Goal: Transaction & Acquisition: Obtain resource

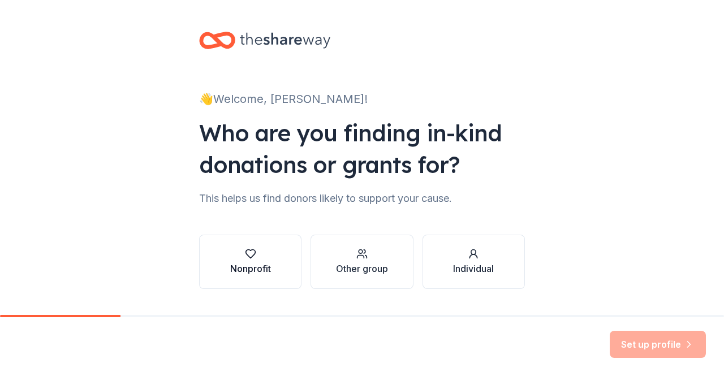
click at [263, 263] on div "Nonprofit" at bounding box center [250, 269] width 41 height 14
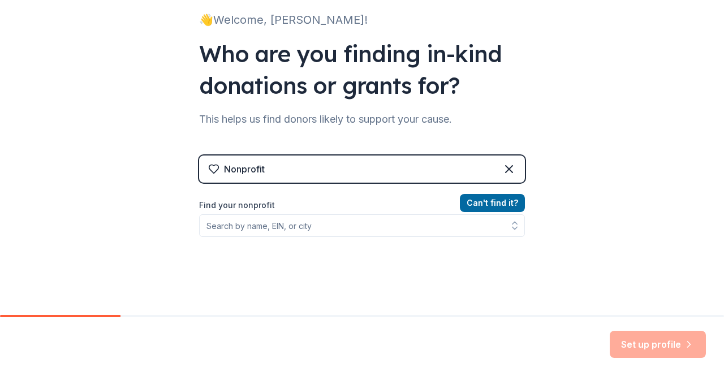
scroll to position [80, 0]
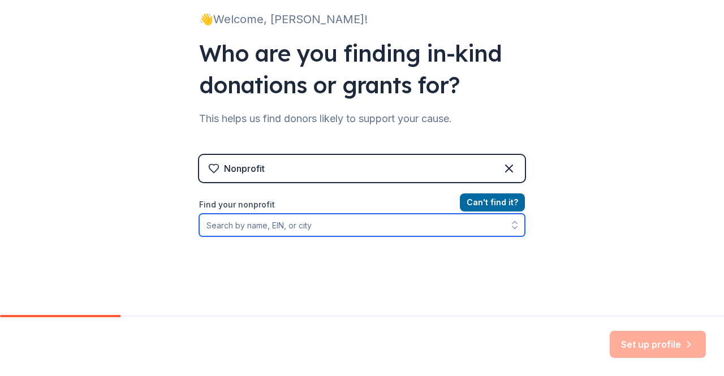
click at [290, 230] on input "Find your nonprofit" at bounding box center [362, 225] width 326 height 23
type input "[MEDICAL_DATA] united"
click at [472, 221] on input "[MEDICAL_DATA] united" at bounding box center [362, 225] width 326 height 23
drag, startPoint x: 284, startPoint y: 231, endPoint x: 167, endPoint y: 249, distance: 118.5
click at [167, 249] on div "👋 Welcome, [PERSON_NAME]! Who are you finding in-kind donations or grants for? …" at bounding box center [362, 162] width 724 height 484
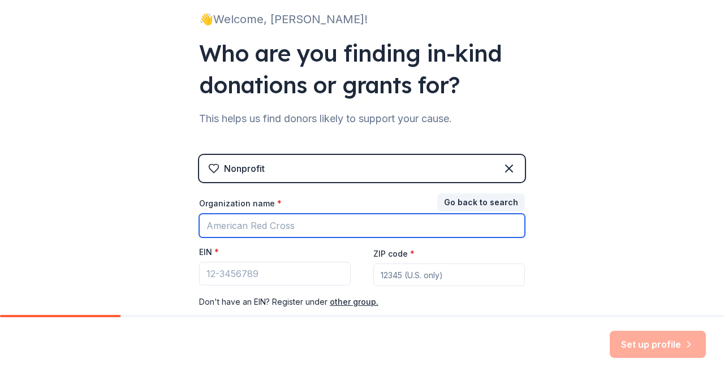
click at [219, 222] on input "Organization name *" at bounding box center [362, 226] width 326 height 24
type input "[MEDICAL_DATA] united"
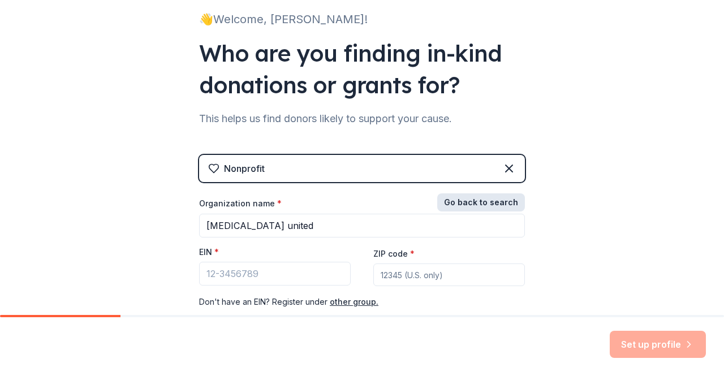
click at [469, 194] on button "Go back to search" at bounding box center [481, 202] width 88 height 18
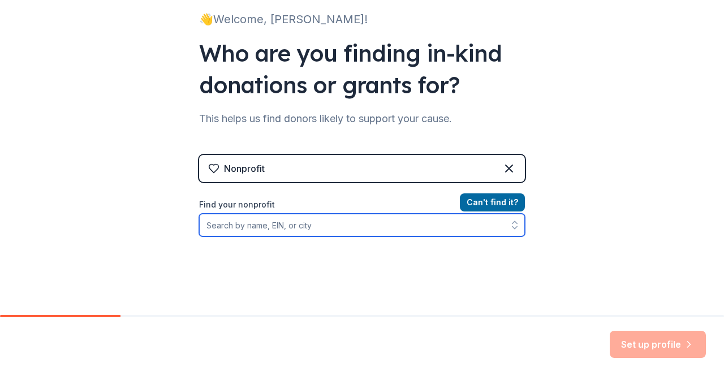
click at [260, 225] on input "Find your nonprofit" at bounding box center [362, 225] width 326 height 23
type input "[MEDICAL_DATA] United"
drag, startPoint x: 293, startPoint y: 226, endPoint x: 195, endPoint y: 226, distance: 99.0
click at [199, 226] on input "[MEDICAL_DATA] United" at bounding box center [362, 225] width 326 height 23
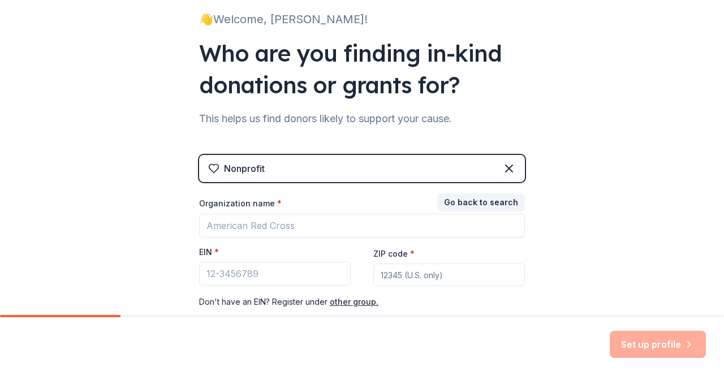
click at [445, 193] on div "Nonprofit Go back to search Organization name * EIN * ZIP code * Don ' t have a…" at bounding box center [362, 243] width 326 height 176
click at [445, 197] on button "Go back to search" at bounding box center [481, 202] width 88 height 18
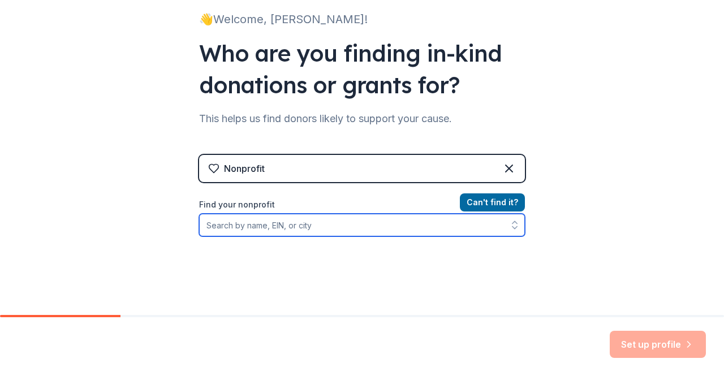
click at [352, 223] on input "Find your nonprofit" at bounding box center [362, 225] width 326 height 23
type input "L"
click at [504, 222] on button "button" at bounding box center [514, 225] width 20 height 23
type input "[MEDICAL_DATA] united"
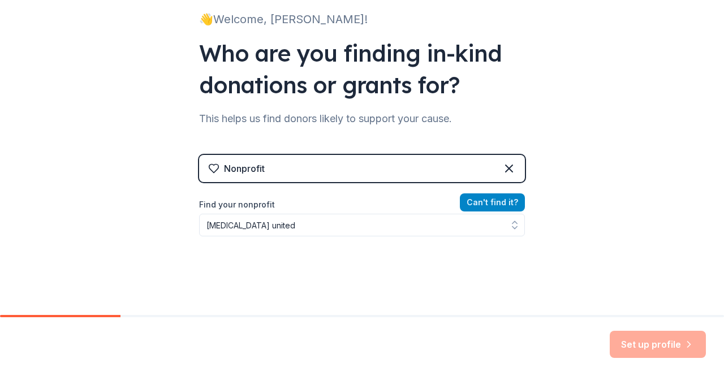
click at [489, 205] on button "Can ' t find it?" at bounding box center [492, 202] width 65 height 18
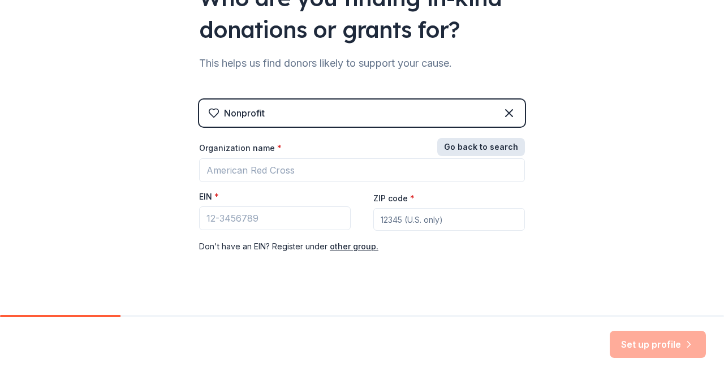
scroll to position [140, 0]
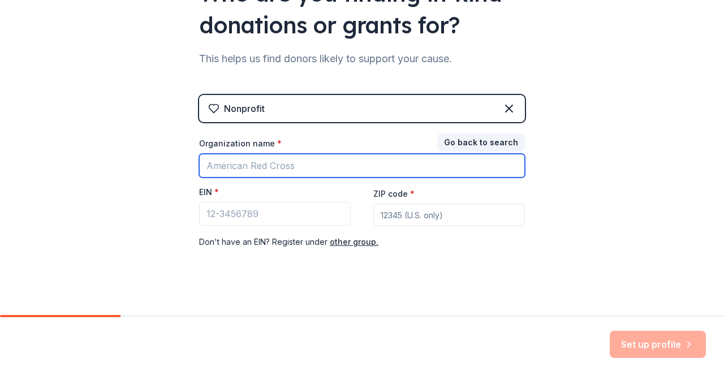
click at [330, 164] on input "Organization name *" at bounding box center [362, 166] width 326 height 24
type input "[MEDICAL_DATA] united"
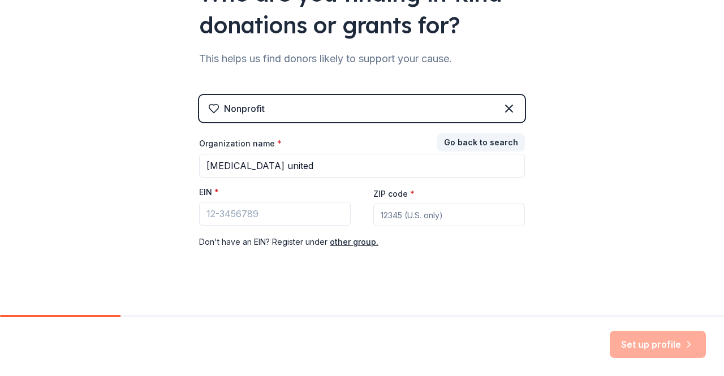
click at [387, 213] on input "ZIP code *" at bounding box center [449, 215] width 152 height 23
type input "75036"
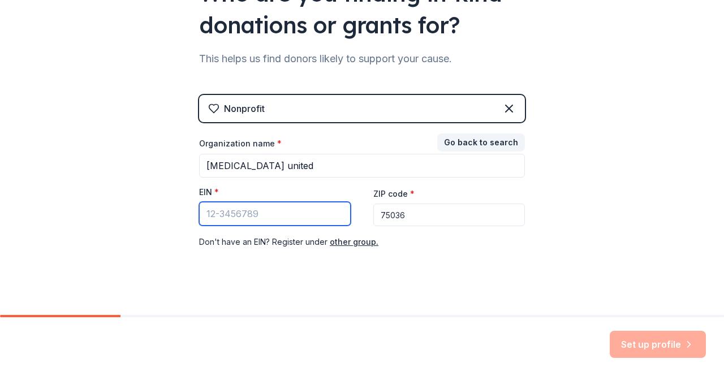
click at [303, 206] on input "EIN *" at bounding box center [275, 214] width 152 height 24
paste input "[US_EMPLOYER_IDENTIFICATION_NUMBER]"
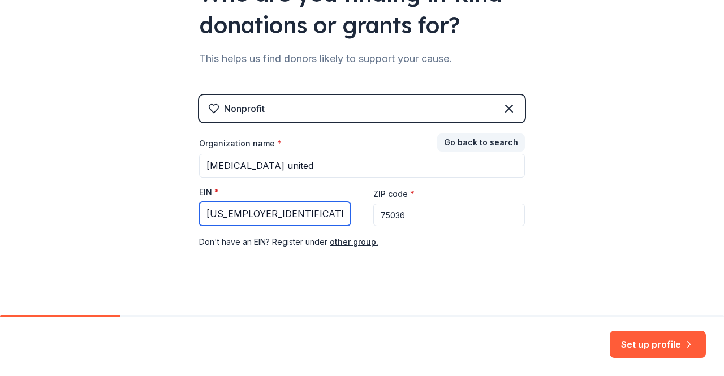
type input "[US_EMPLOYER_IDENTIFICATION_NUMBER]"
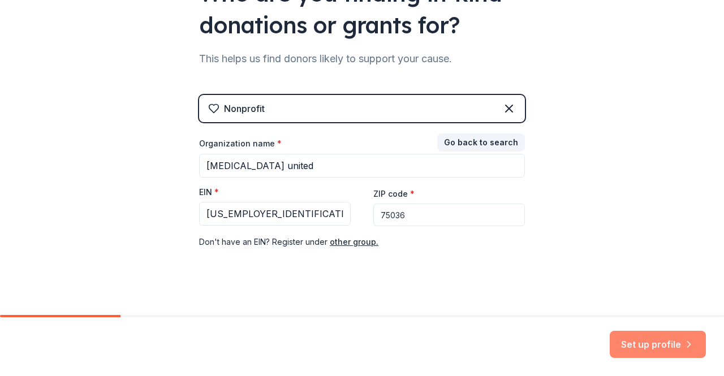
click at [631, 343] on button "Set up profile" at bounding box center [658, 344] width 96 height 27
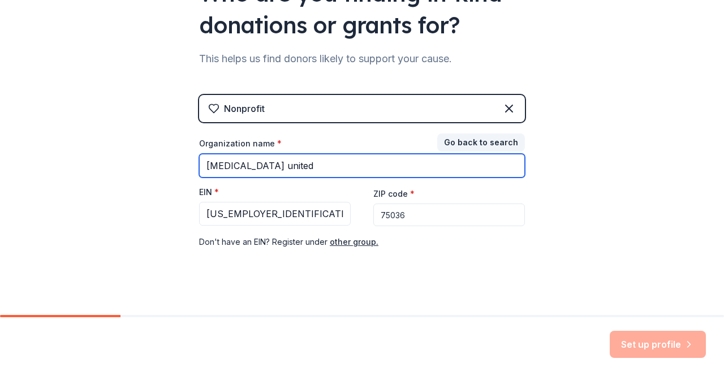
click at [204, 165] on input "[MEDICAL_DATA] united" at bounding box center [362, 166] width 326 height 24
click at [230, 166] on input "[MEDICAL_DATA] united" at bounding box center [362, 166] width 326 height 24
click at [266, 166] on input "[MEDICAL_DATA] united" at bounding box center [362, 166] width 326 height 24
type input "[MEDICAL_DATA] United"
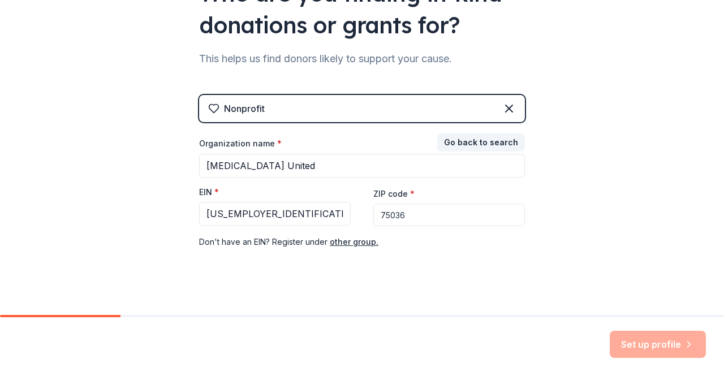
click at [433, 223] on input "75036" at bounding box center [449, 215] width 152 height 23
click at [429, 245] on div "Don ' t have an EIN? Register under other group." at bounding box center [362, 242] width 326 height 14
drag, startPoint x: 407, startPoint y: 212, endPoint x: 371, endPoint y: 209, distance: 35.8
click at [373, 209] on input "75036" at bounding box center [449, 215] width 152 height 23
type input "[MEDICAL_DATA] united"
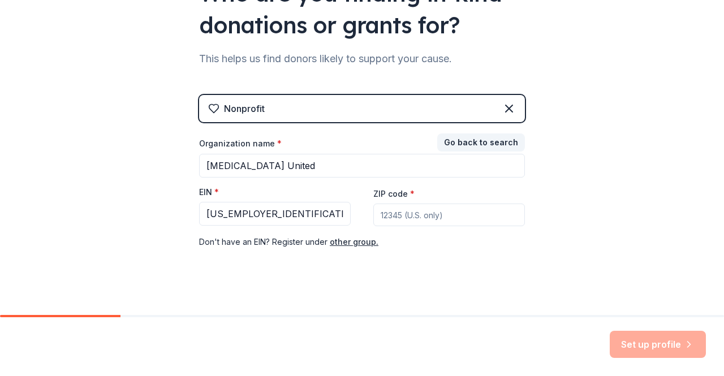
type input "75036"
click at [412, 265] on div "Nonprofit Go back to search Organization name * [MEDICAL_DATA] united EIN * [US…" at bounding box center [362, 183] width 326 height 176
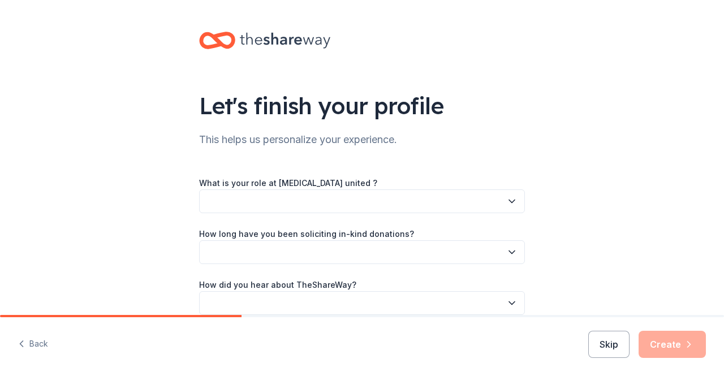
click at [269, 197] on button "button" at bounding box center [362, 201] width 326 height 24
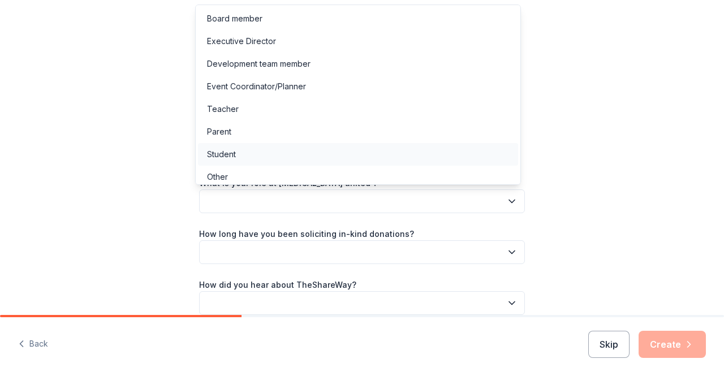
click at [218, 148] on div "Student" at bounding box center [221, 155] width 29 height 14
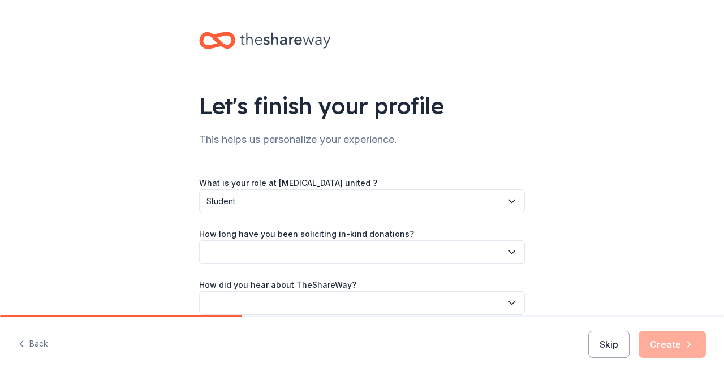
click at [248, 251] on button "button" at bounding box center [362, 252] width 326 height 24
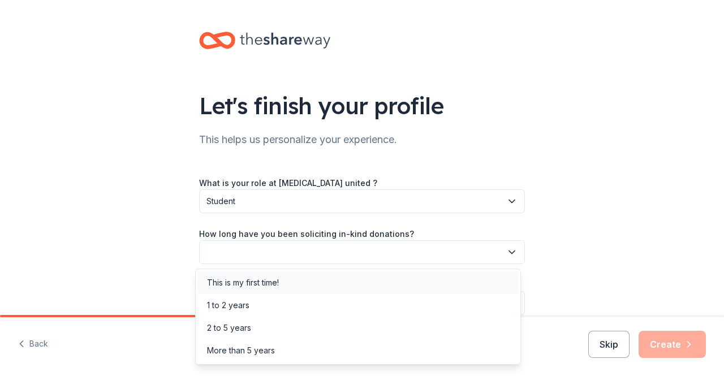
click at [246, 275] on div "This is my first time!" at bounding box center [358, 282] width 320 height 23
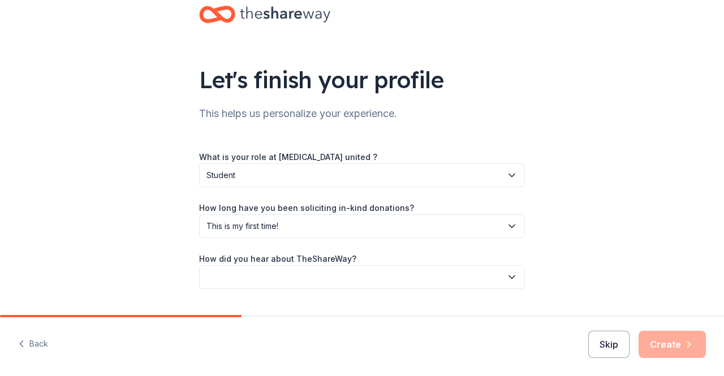
scroll to position [54, 0]
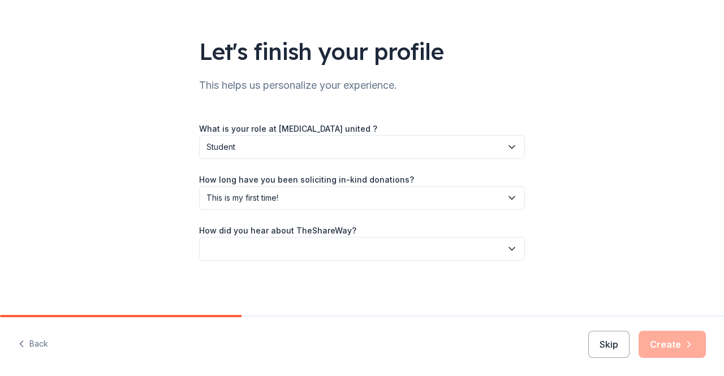
click at [267, 258] on button "button" at bounding box center [362, 249] width 326 height 24
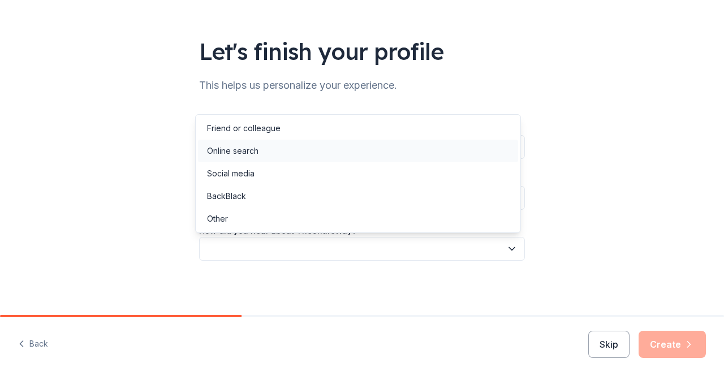
click at [237, 152] on div "Online search" at bounding box center [232, 151] width 51 height 14
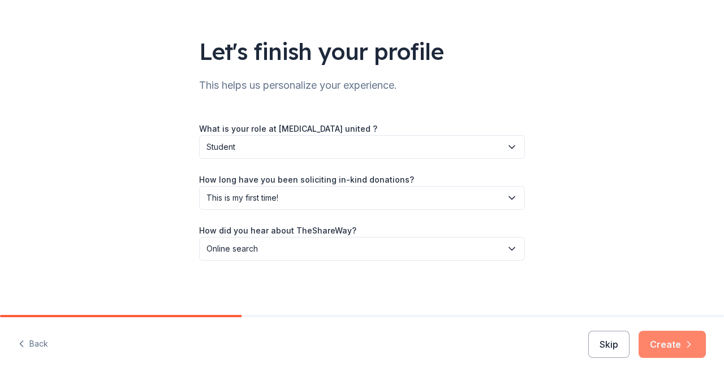
click at [664, 352] on button "Create" at bounding box center [671, 344] width 67 height 27
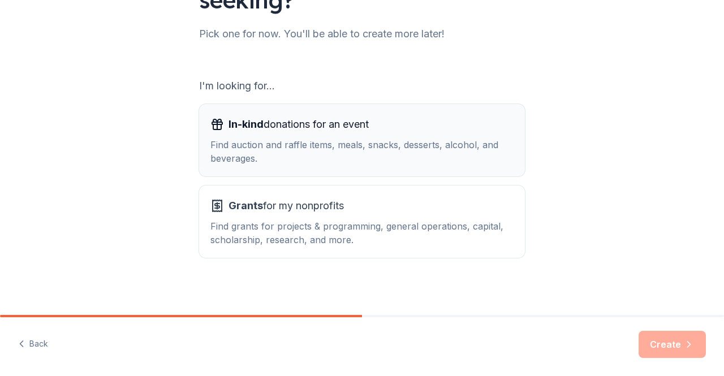
scroll to position [141, 0]
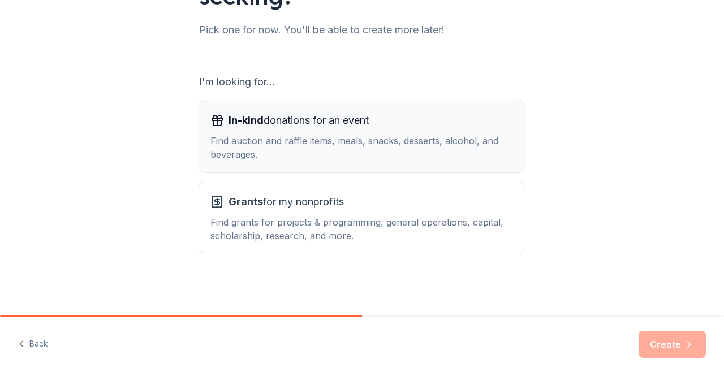
click at [338, 133] on div "In-kind donations for an event Find auction and raffle items, meals, snacks, de…" at bounding box center [361, 136] width 303 height 50
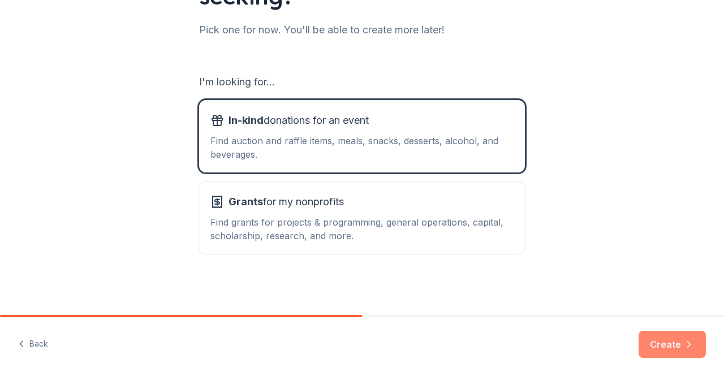
click at [685, 347] on icon "button" at bounding box center [688, 344] width 11 height 11
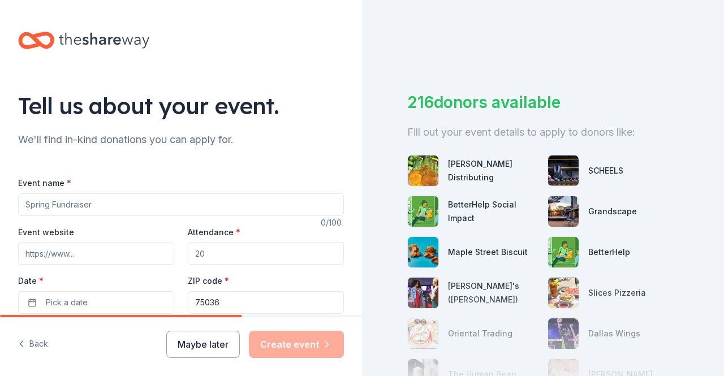
click at [154, 201] on input "Event name *" at bounding box center [181, 204] width 326 height 23
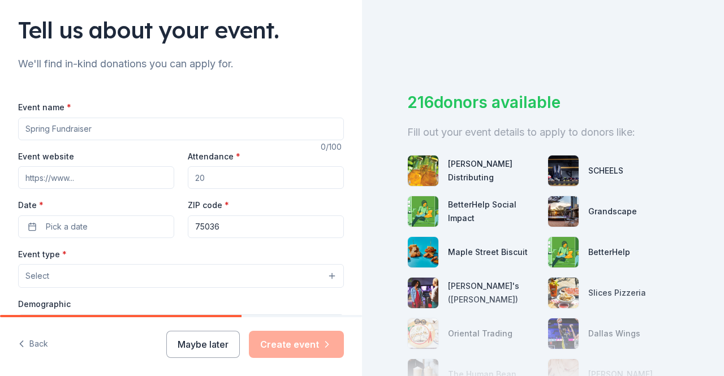
scroll to position [78, 0]
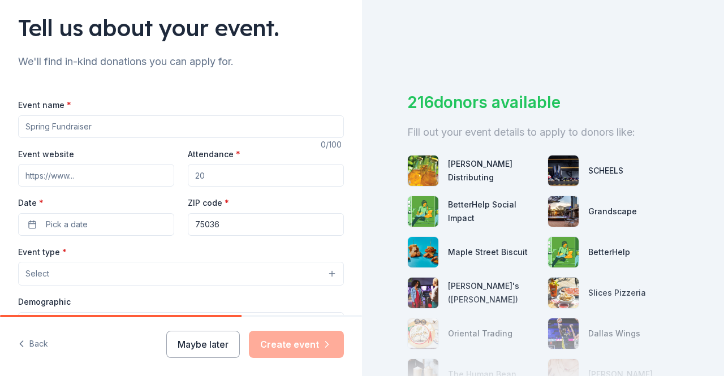
click at [72, 181] on input "Event website" at bounding box center [96, 175] width 156 height 23
click at [223, 180] on input "Attendance *" at bounding box center [266, 175] width 156 height 23
click at [226, 176] on input "Attendance *" at bounding box center [266, 175] width 156 height 23
type input "3"
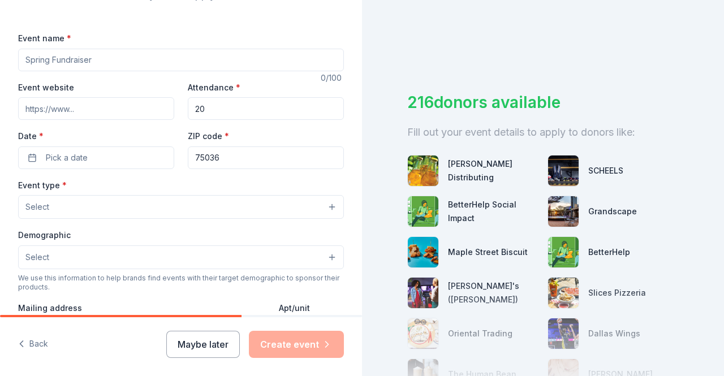
scroll to position [149, 0]
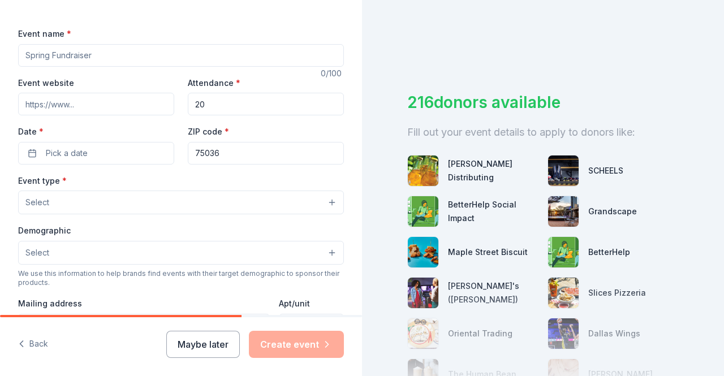
type input "20"
click at [101, 201] on button "Select" at bounding box center [181, 203] width 326 height 24
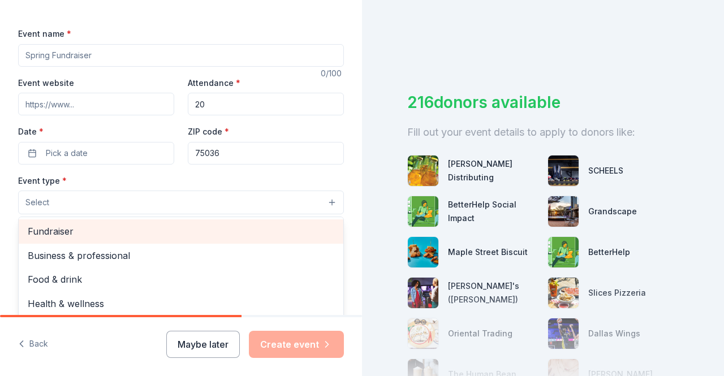
click at [74, 226] on span "Fundraiser" at bounding box center [181, 231] width 307 height 15
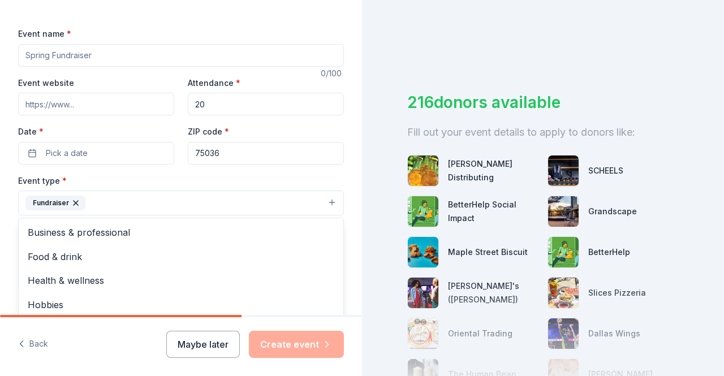
click at [66, 55] on div "Event name * 0 /100 Event website Attendance * 20 Date * Pick a date ZIP code *…" at bounding box center [181, 289] width 326 height 524
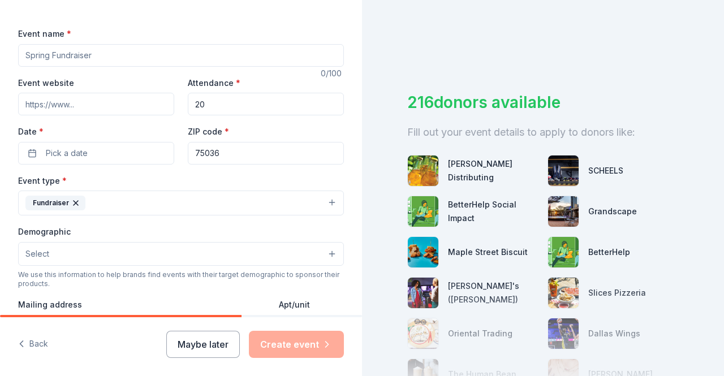
click at [66, 55] on input "Event name *" at bounding box center [181, 55] width 326 height 23
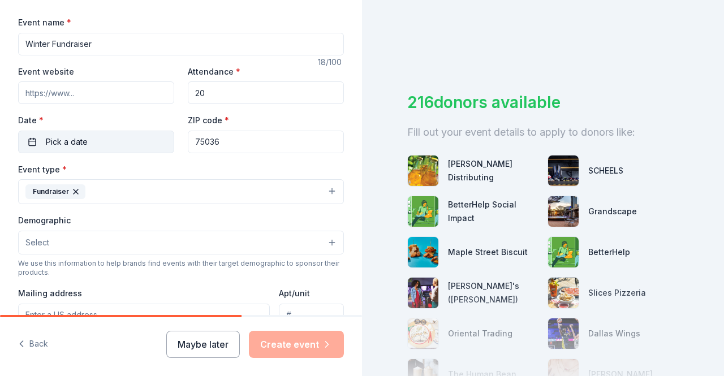
type input "Winter Fundraiser"
click at [107, 150] on button "Pick a date" at bounding box center [96, 142] width 156 height 23
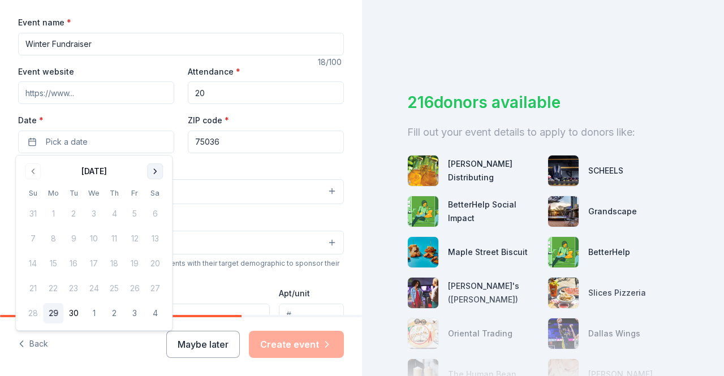
click at [155, 170] on button "Go to next month" at bounding box center [155, 171] width 16 height 16
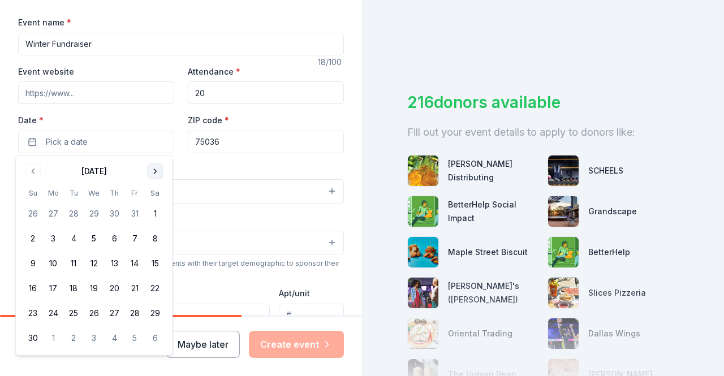
click at [155, 170] on button "Go to next month" at bounding box center [155, 171] width 16 height 16
click at [156, 266] on button "17" at bounding box center [155, 263] width 20 height 20
click at [251, 171] on div "Event type * Fundraiser" at bounding box center [181, 183] width 326 height 42
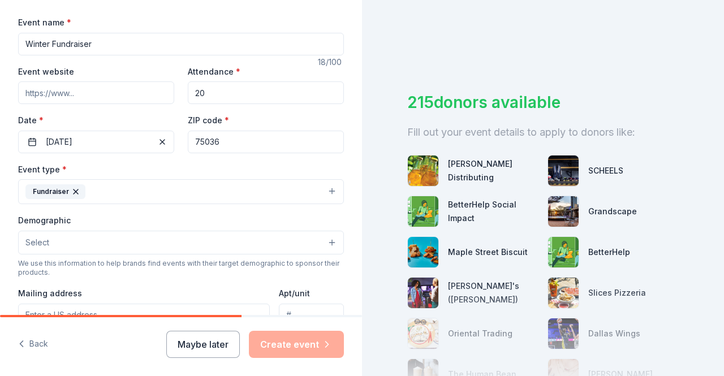
scroll to position [204, 0]
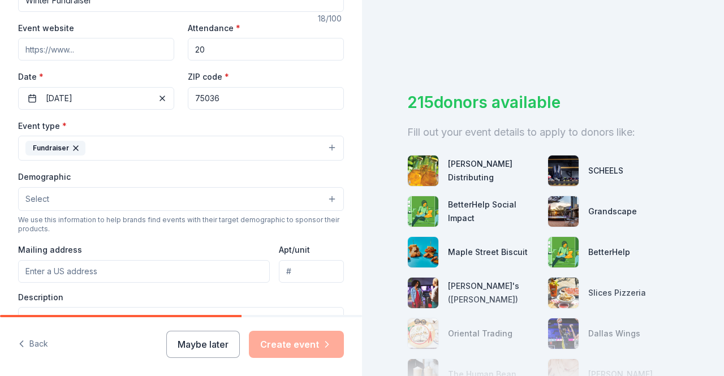
click at [148, 203] on button "Select" at bounding box center [181, 199] width 326 height 24
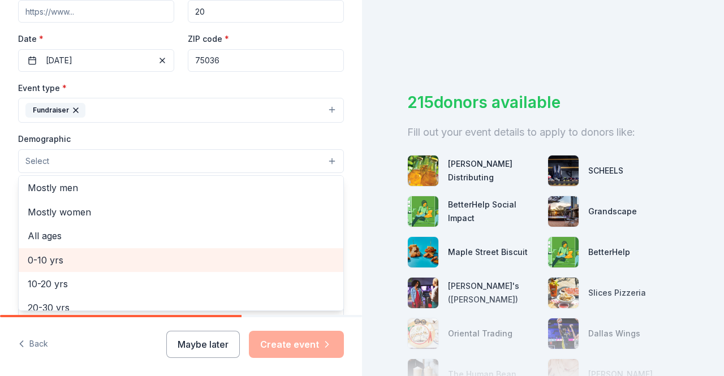
scroll to position [0, 0]
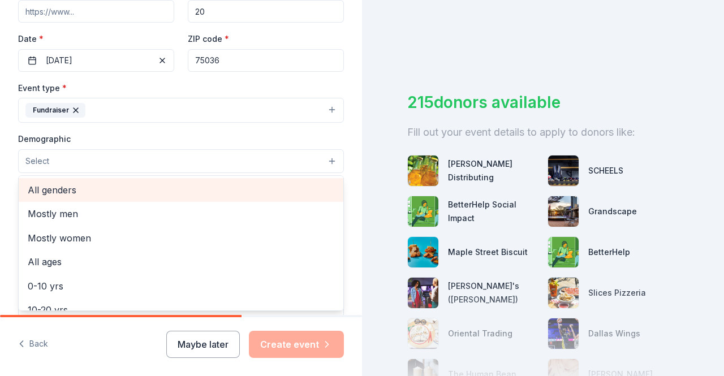
drag, startPoint x: 87, startPoint y: 186, endPoint x: 70, endPoint y: 187, distance: 17.0
click at [70, 187] on span "All genders" at bounding box center [181, 190] width 307 height 15
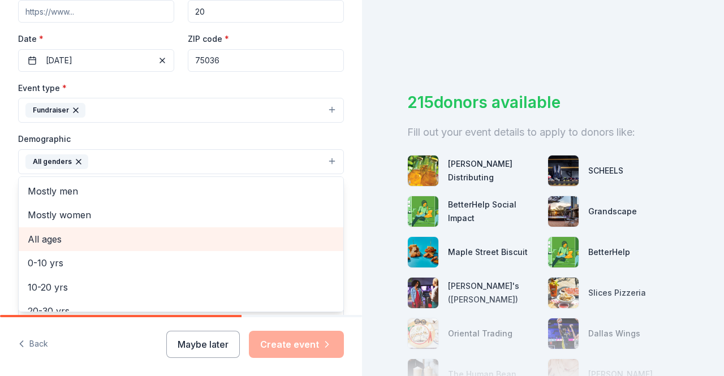
scroll to position [157, 0]
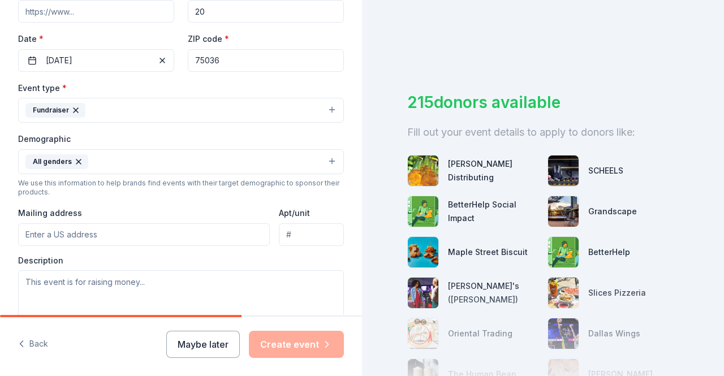
click at [210, 149] on button "All genders" at bounding box center [181, 161] width 326 height 25
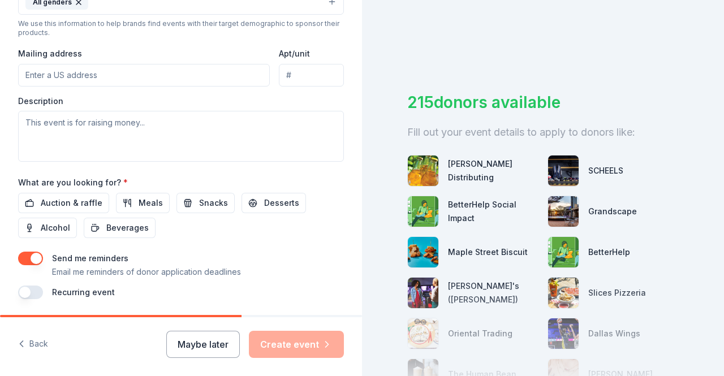
scroll to position [437, 0]
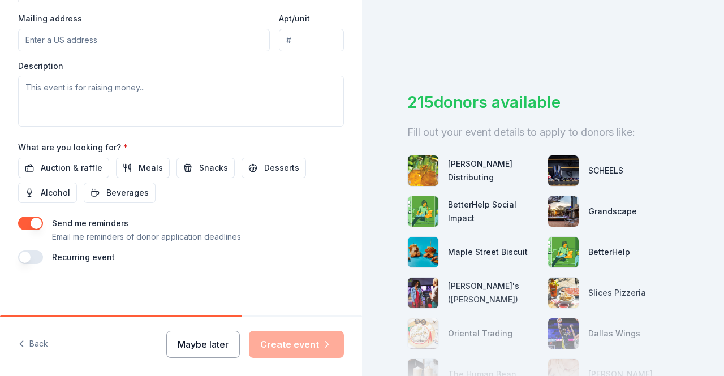
click at [214, 351] on button "Maybe later" at bounding box center [203, 344] width 74 height 27
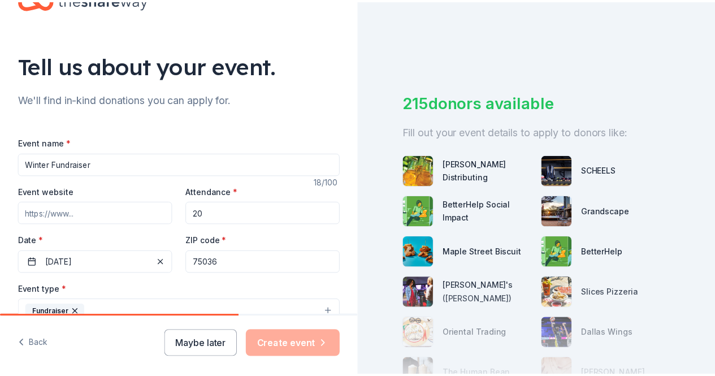
scroll to position [0, 0]
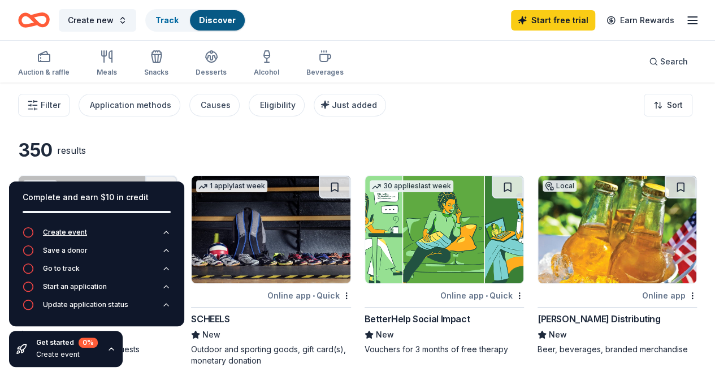
click at [78, 231] on div "Create event" at bounding box center [65, 232] width 44 height 9
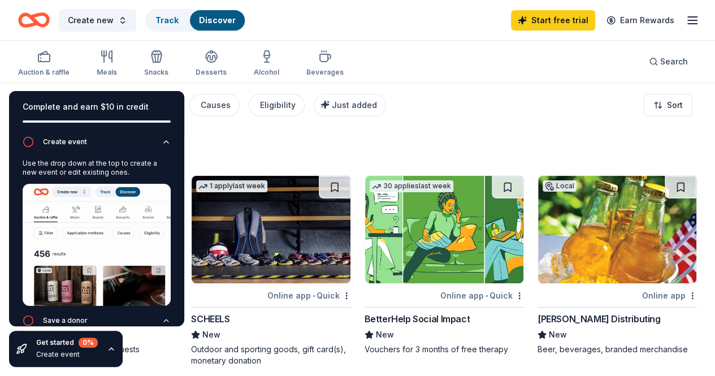
click at [244, 146] on div "350 results" at bounding box center [184, 150] width 333 height 23
click at [250, 149] on div "350 results" at bounding box center [184, 150] width 333 height 23
click at [242, 144] on div "350 results" at bounding box center [184, 150] width 333 height 23
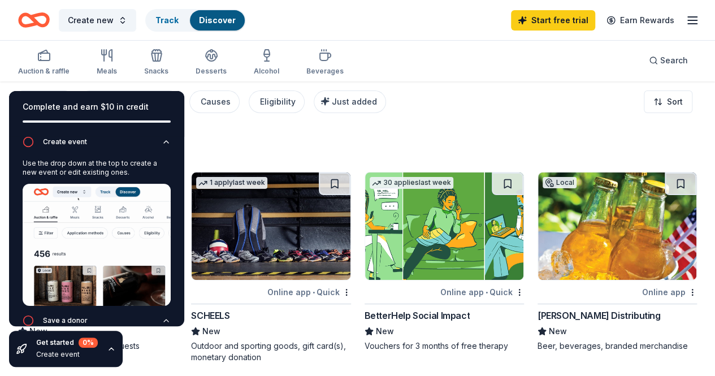
scroll to position [14, 0]
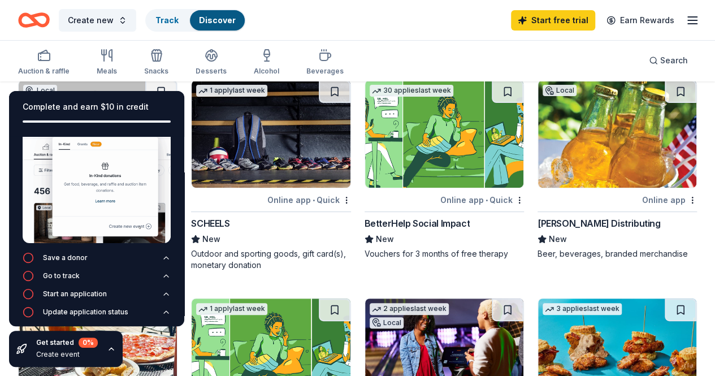
scroll to position [0, 0]
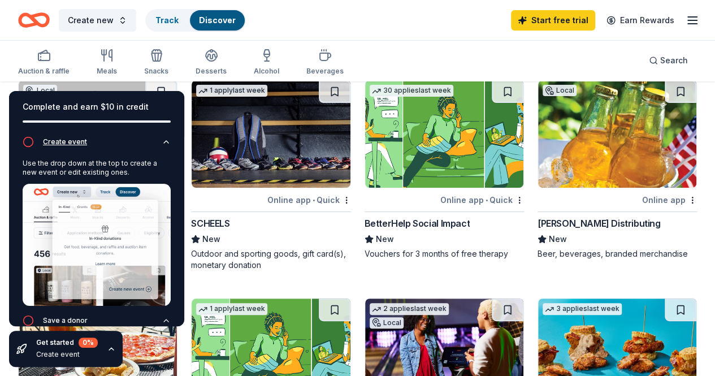
click at [162, 143] on icon "button" at bounding box center [166, 141] width 9 height 9
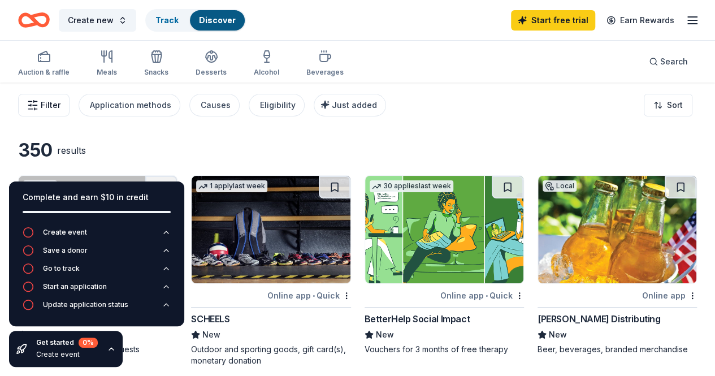
click at [61, 105] on span "Filter" at bounding box center [51, 105] width 20 height 14
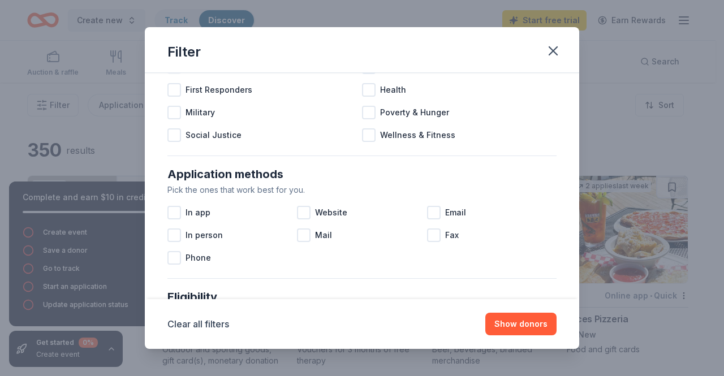
scroll to position [172, 0]
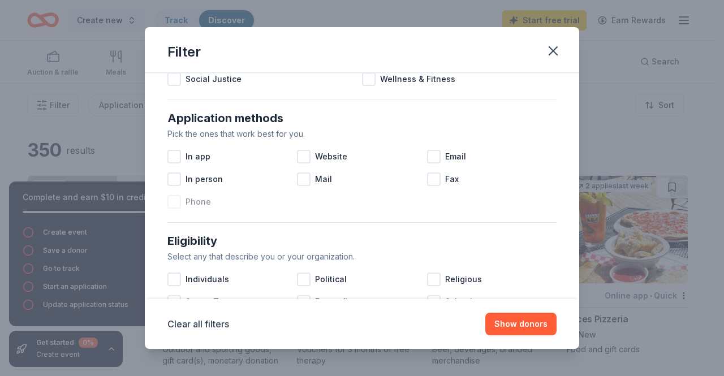
click at [179, 193] on div "Phone" at bounding box center [232, 202] width 130 height 23
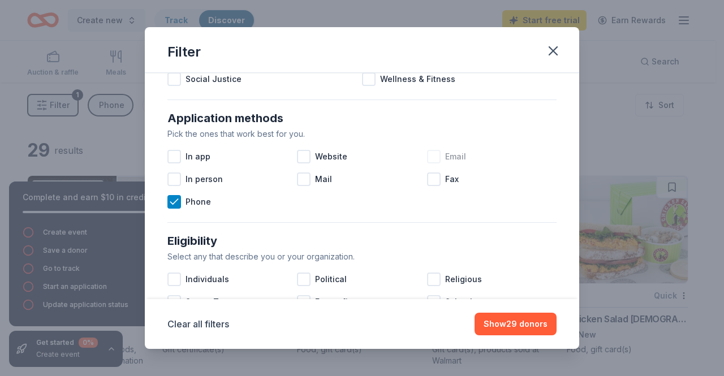
click at [428, 158] on div at bounding box center [434, 157] width 14 height 14
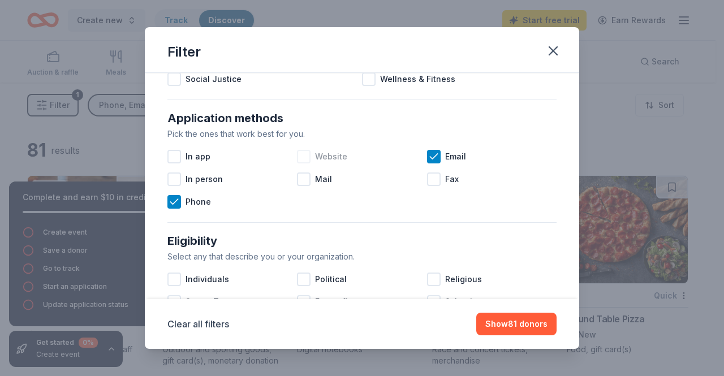
click at [304, 158] on div at bounding box center [304, 157] width 14 height 14
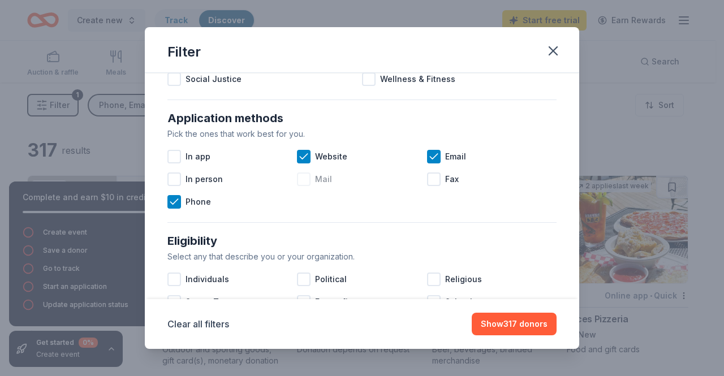
click at [302, 179] on div at bounding box center [304, 179] width 14 height 14
click at [176, 174] on div at bounding box center [174, 179] width 14 height 14
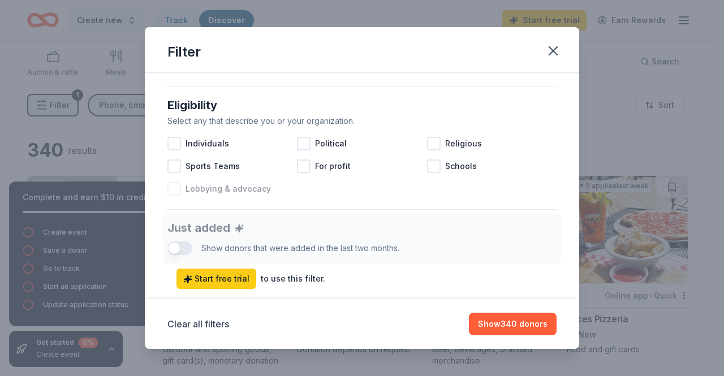
scroll to position [308, 0]
click at [176, 144] on div at bounding box center [174, 144] width 14 height 14
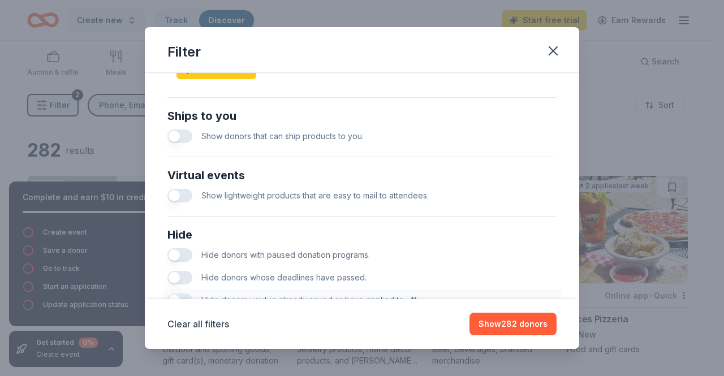
scroll to position [520, 0]
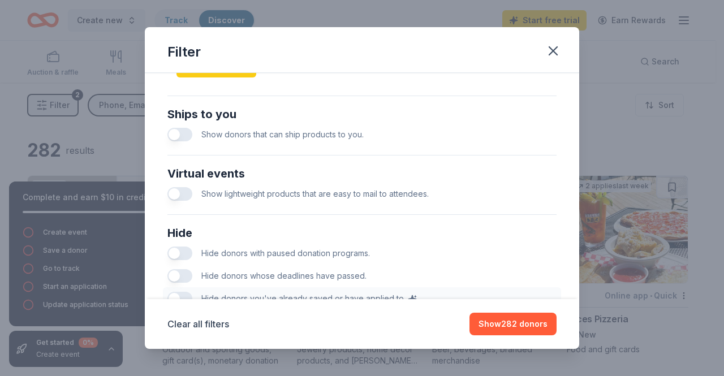
click at [177, 136] on button "button" at bounding box center [179, 135] width 25 height 14
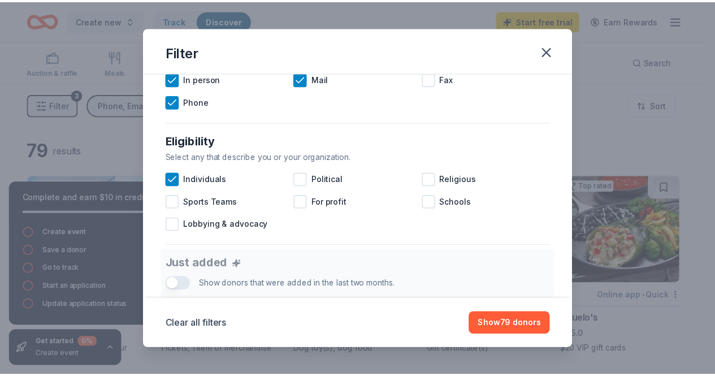
scroll to position [271, 0]
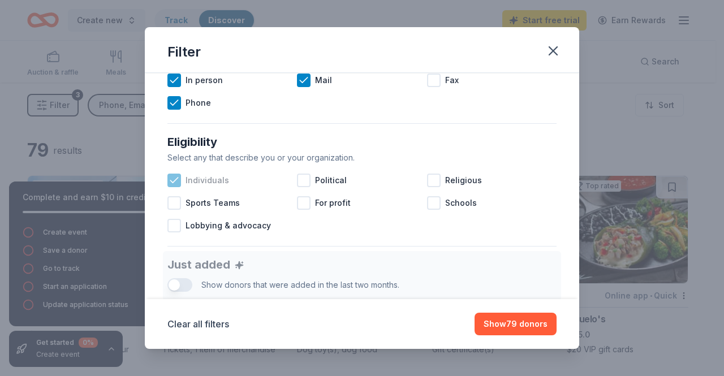
click at [174, 181] on icon at bounding box center [174, 180] width 11 height 11
click at [495, 329] on button "Show 103 donors" at bounding box center [513, 324] width 85 height 23
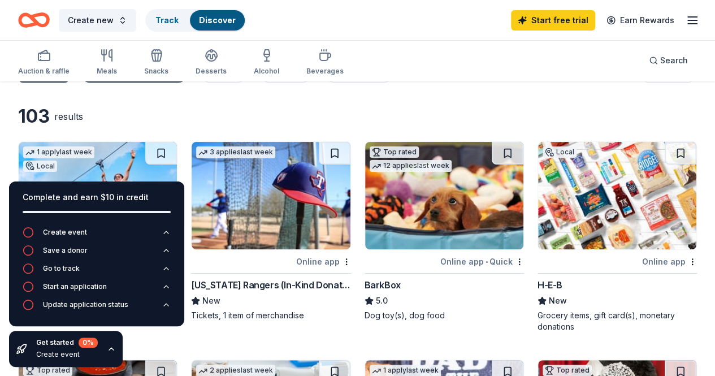
scroll to position [37, 0]
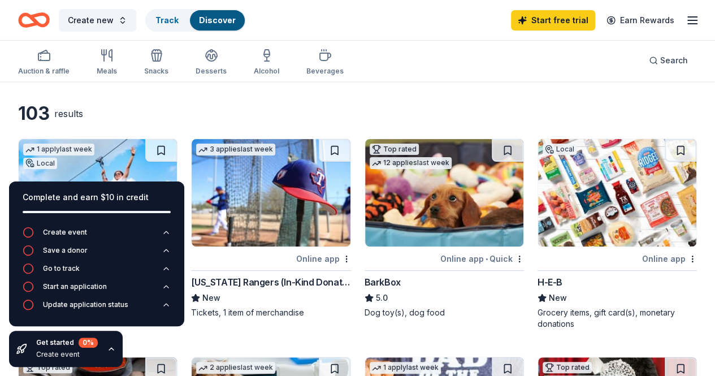
click at [365, 211] on img at bounding box center [444, 192] width 158 height 107
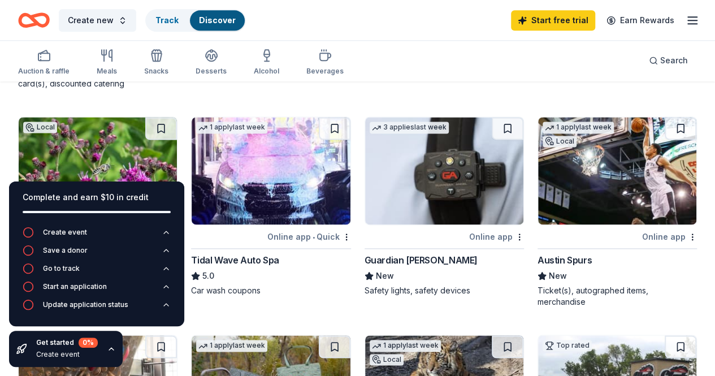
scroll to position [717, 0]
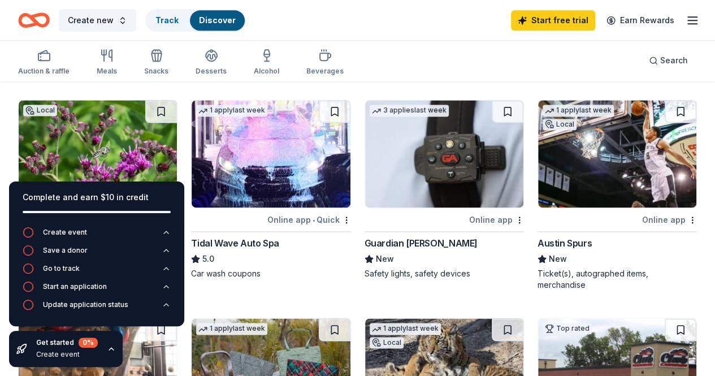
scroll to position [719, 0]
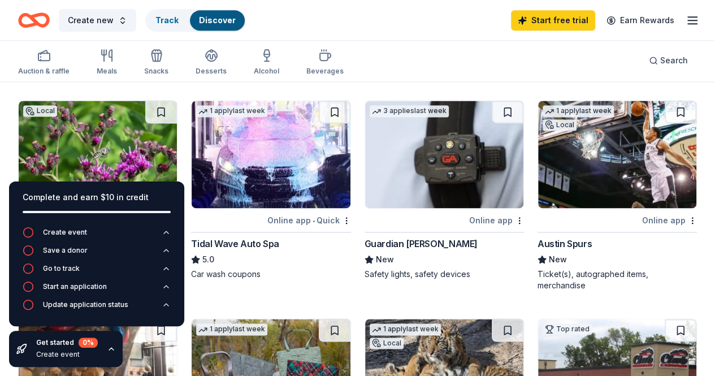
click at [538, 146] on img at bounding box center [617, 154] width 158 height 107
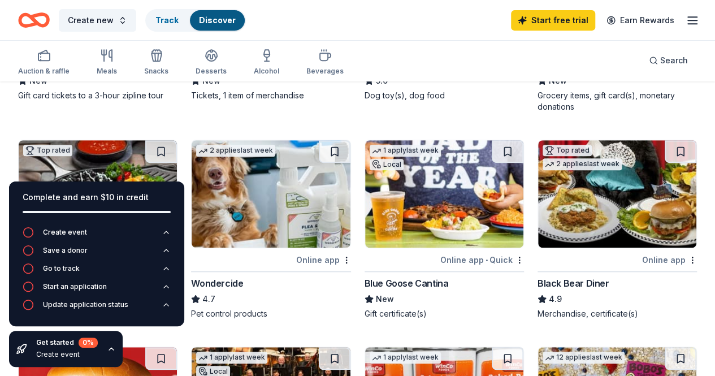
scroll to position [0, 0]
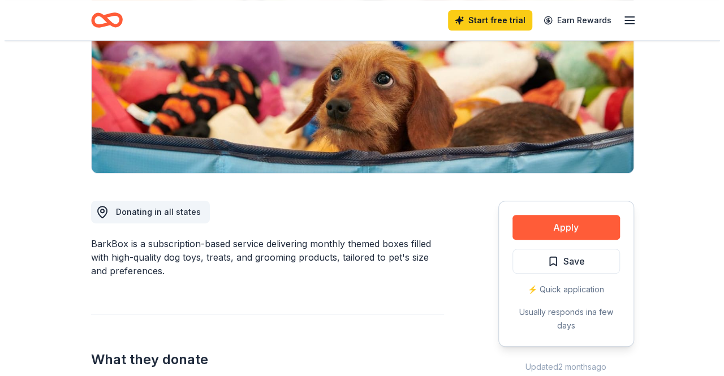
scroll to position [169, 0]
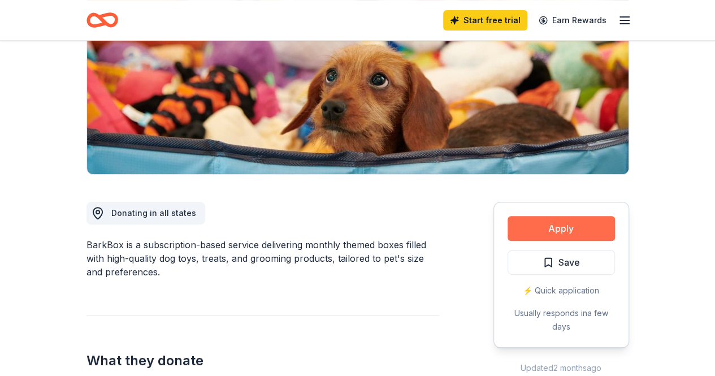
click at [551, 227] on button "Apply" at bounding box center [561, 228] width 107 height 25
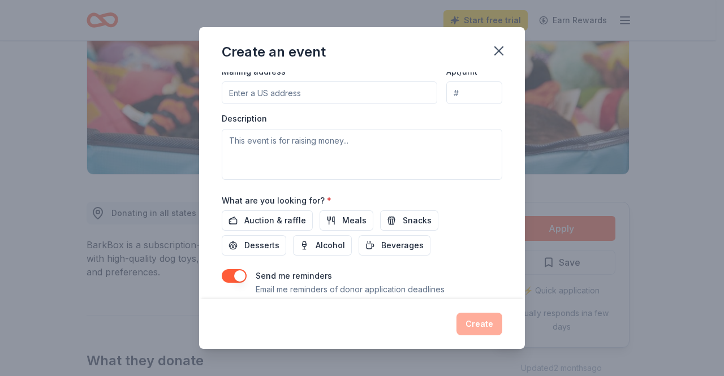
scroll to position [310, 0]
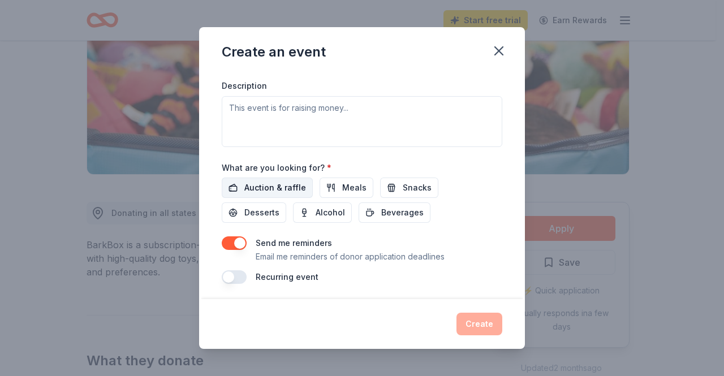
click at [284, 188] on span "Auction & raffle" at bounding box center [275, 188] width 62 height 14
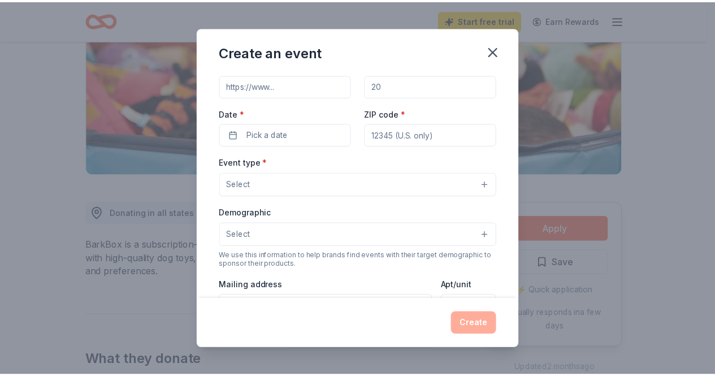
scroll to position [0, 0]
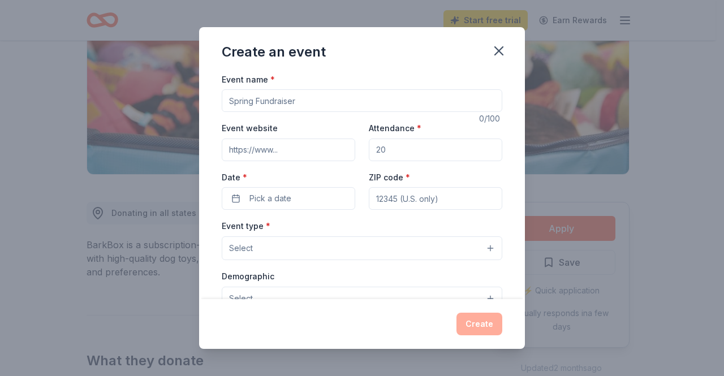
click at [258, 106] on input "Event name *" at bounding box center [362, 100] width 280 height 23
type input "Auction"
click at [401, 150] on input "Attendance *" at bounding box center [435, 150] width 133 height 23
type input "100"
click at [392, 195] on input "ZIP code *" at bounding box center [435, 198] width 133 height 23
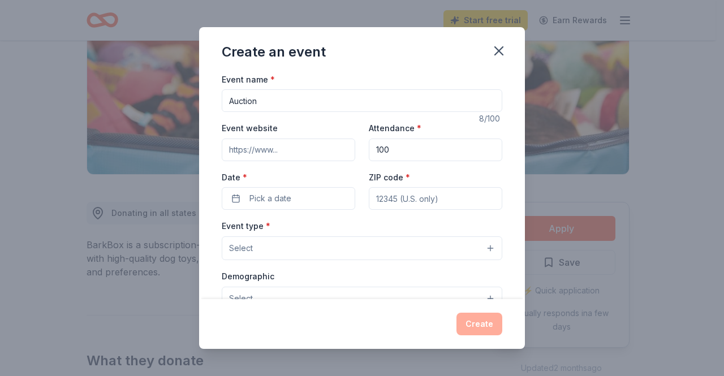
type input "75036"
type input "1111 Steel Dust Road"
click at [299, 207] on button "Pick a date" at bounding box center [288, 198] width 133 height 23
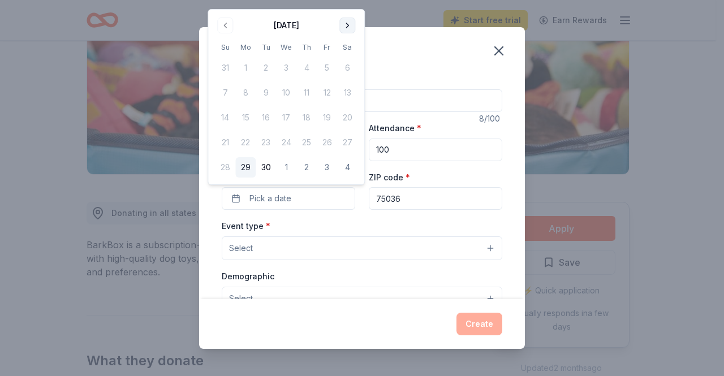
click at [342, 24] on button "Go to next month" at bounding box center [347, 26] width 16 height 16
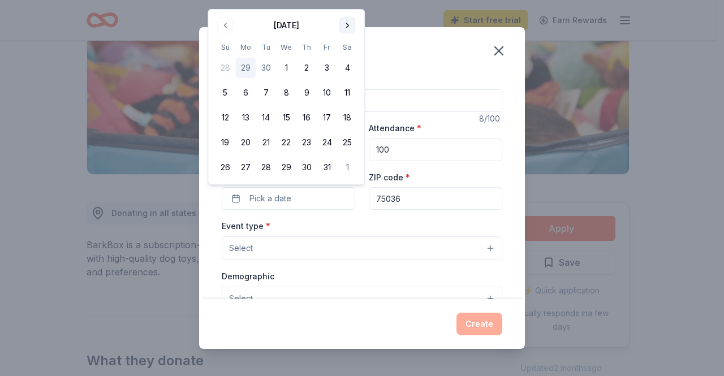
click at [342, 24] on button "Go to next month" at bounding box center [347, 26] width 16 height 16
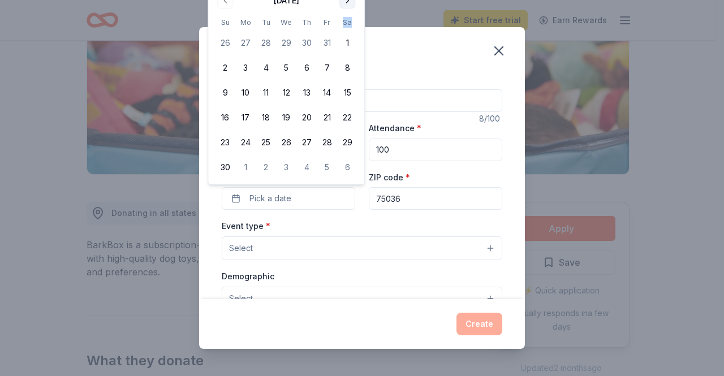
click at [342, 24] on th "Sa" at bounding box center [347, 22] width 20 height 12
click at [343, 6] on button "Go to next month" at bounding box center [347, 1] width 16 height 16
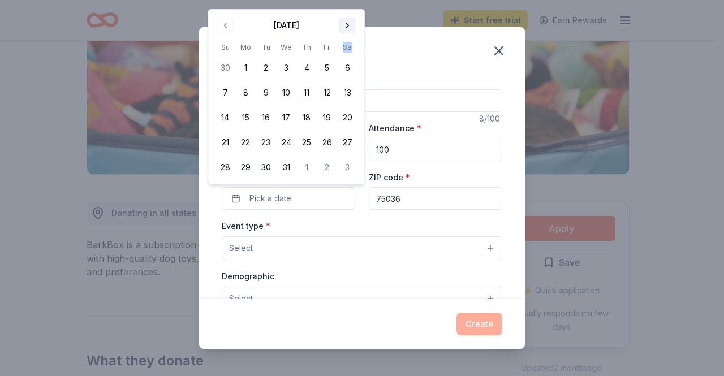
click at [343, 6] on div "Create an event Event name * Auction 8 /100 Event website Attendance * 100 Date…" at bounding box center [362, 188] width 724 height 376
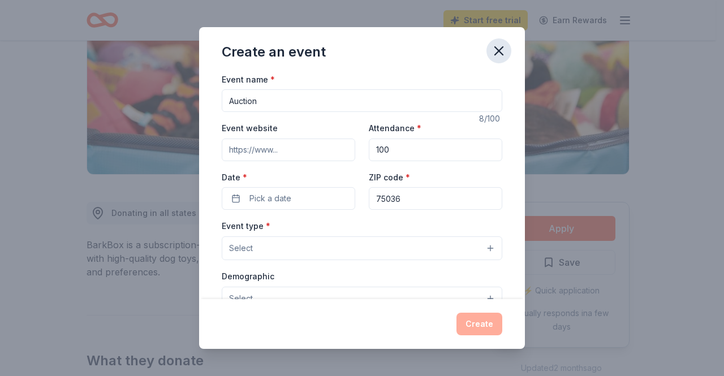
click at [491, 47] on icon "button" at bounding box center [499, 51] width 16 height 16
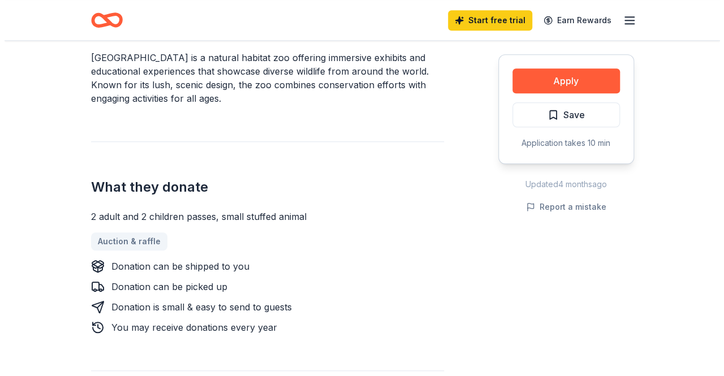
scroll to position [364, 0]
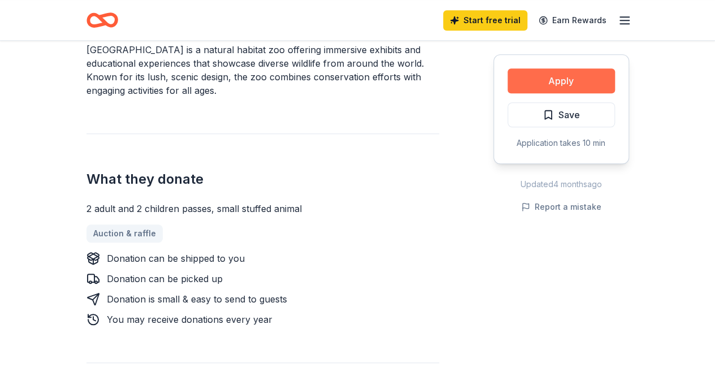
click at [541, 81] on button "Apply" at bounding box center [561, 80] width 107 height 25
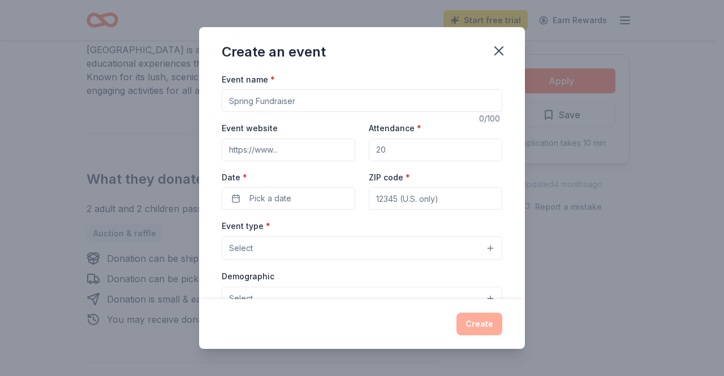
click at [273, 97] on input "Event name *" at bounding box center [362, 100] width 280 height 23
type input "Auction"
drag, startPoint x: 270, startPoint y: 98, endPoint x: 224, endPoint y: 101, distance: 46.5
click at [224, 101] on input "Auction" at bounding box center [362, 100] width 280 height 23
type input "Student Visionaries Grand Finale"
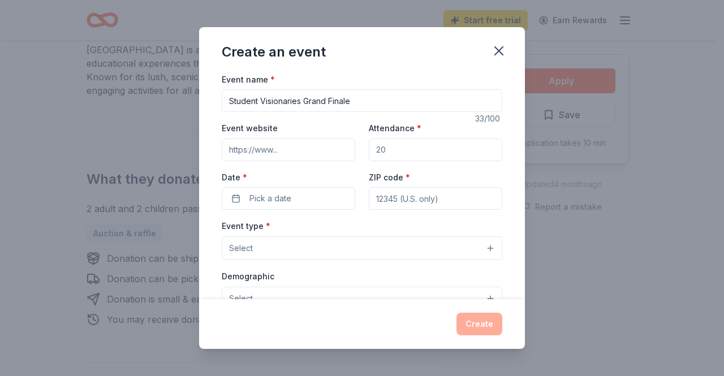
click at [402, 153] on input "Attendance *" at bounding box center [435, 150] width 133 height 23
type input "100"
click at [283, 136] on div "Event website" at bounding box center [288, 141] width 133 height 40
click at [280, 142] on input "Event website" at bounding box center [288, 150] width 133 height 23
paste input "https://www.llsstudentvisionaries.org/"
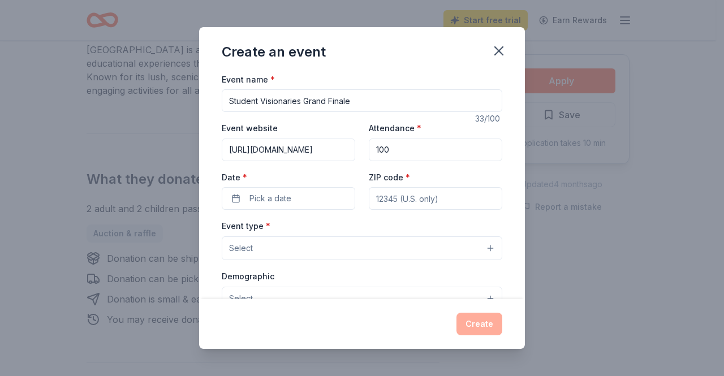
scroll to position [0, 27]
type input "https://www.llsstudentvisionaries.org/"
click at [282, 200] on span "Pick a date" at bounding box center [270, 199] width 42 height 14
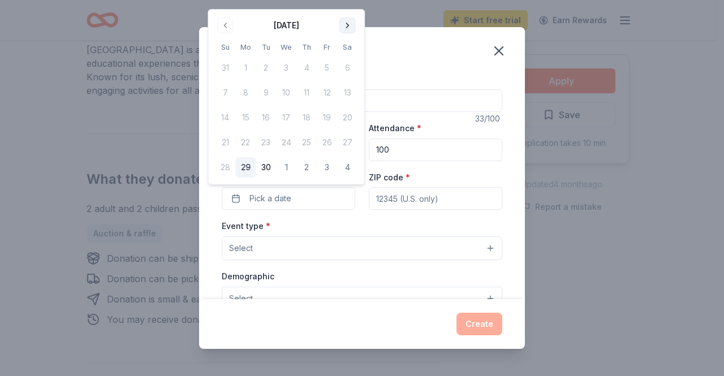
click at [347, 22] on button "Go to next month" at bounding box center [347, 26] width 16 height 16
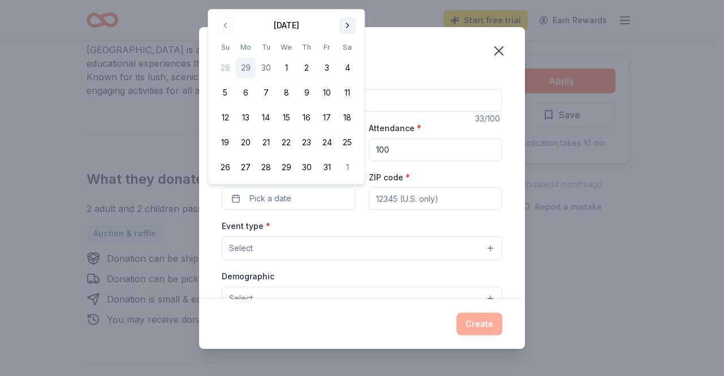
click at [347, 22] on button "Go to next month" at bounding box center [347, 26] width 16 height 16
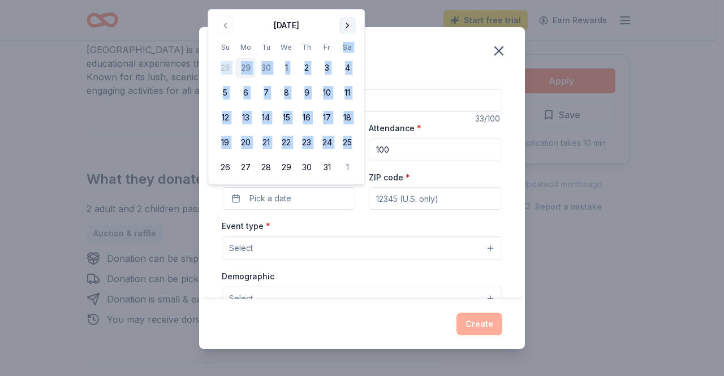
click at [347, 41] on th "Sa" at bounding box center [347, 47] width 20 height 12
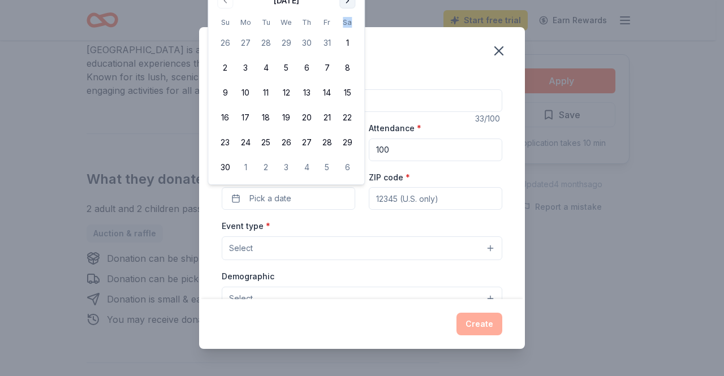
click at [344, 2] on button "Go to next month" at bounding box center [347, 1] width 16 height 16
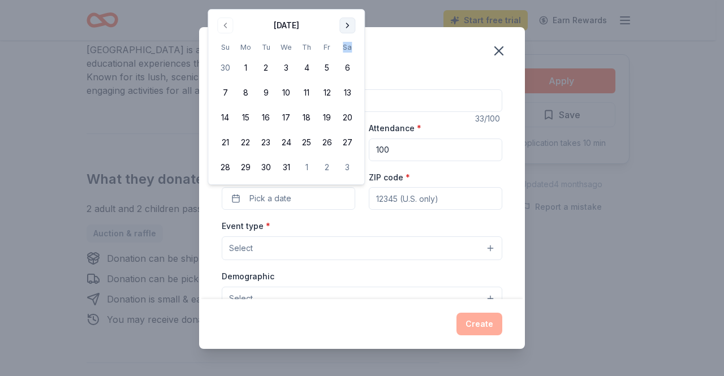
click at [345, 28] on button "Go to next month" at bounding box center [347, 26] width 16 height 16
click at [344, 20] on button "Go to next month" at bounding box center [347, 26] width 16 height 16
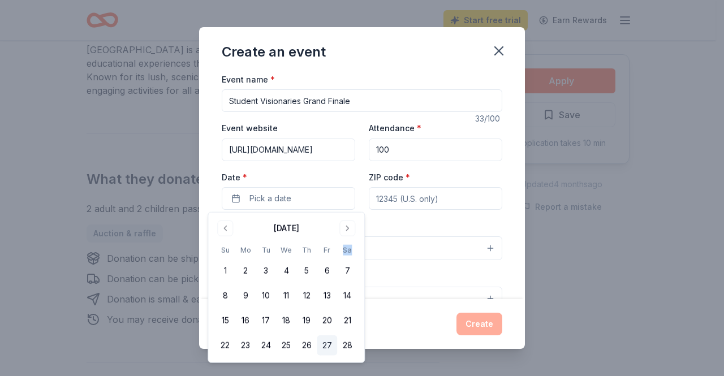
click at [332, 341] on button "27" at bounding box center [327, 345] width 20 height 20
click at [394, 225] on div "Event type * Select" at bounding box center [362, 239] width 280 height 41
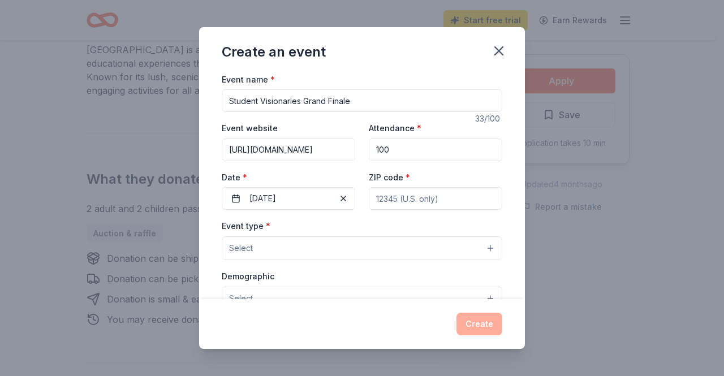
scroll to position [7, 0]
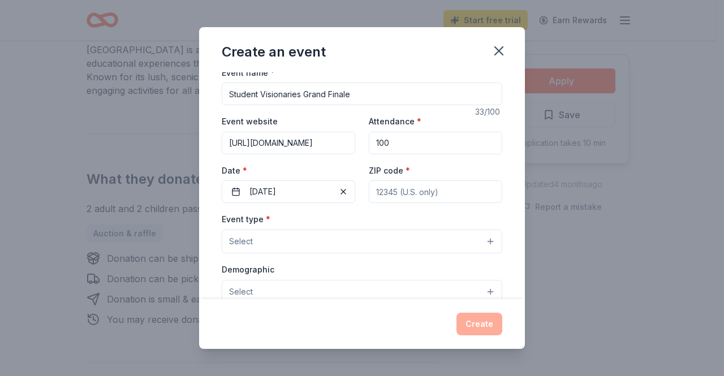
click at [408, 196] on input "ZIP code *" at bounding box center [435, 191] width 133 height 23
type input "75036"
click at [385, 217] on div "Event type * Select" at bounding box center [362, 232] width 280 height 41
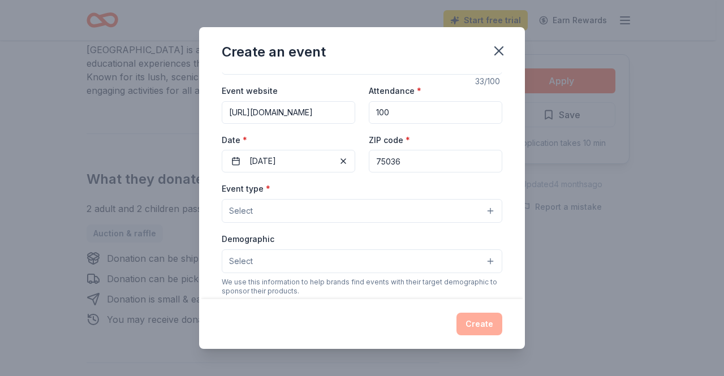
scroll to position [38, 0]
click at [327, 208] on button "Select" at bounding box center [362, 210] width 280 height 24
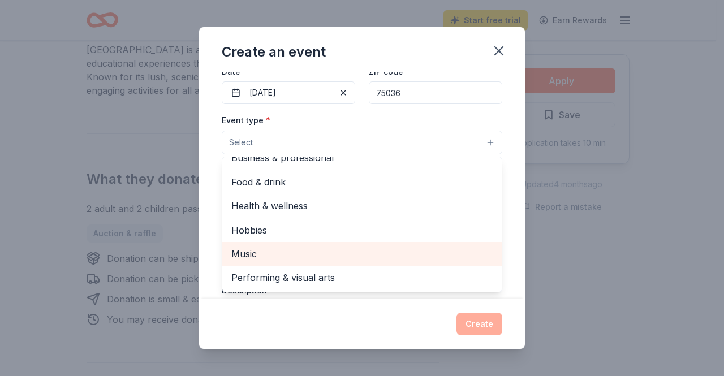
scroll to position [0, 0]
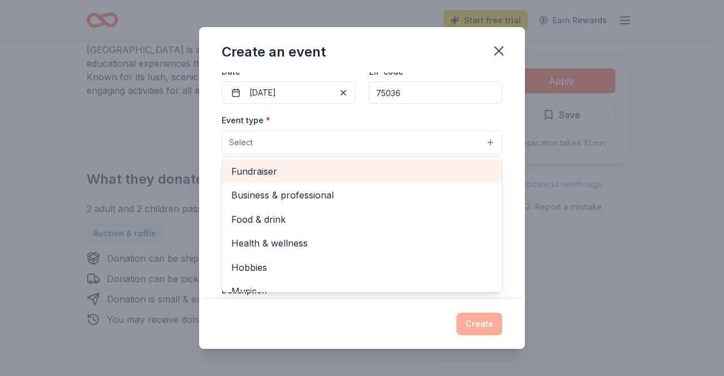
click at [256, 166] on span "Fundraiser" at bounding box center [361, 171] width 261 height 15
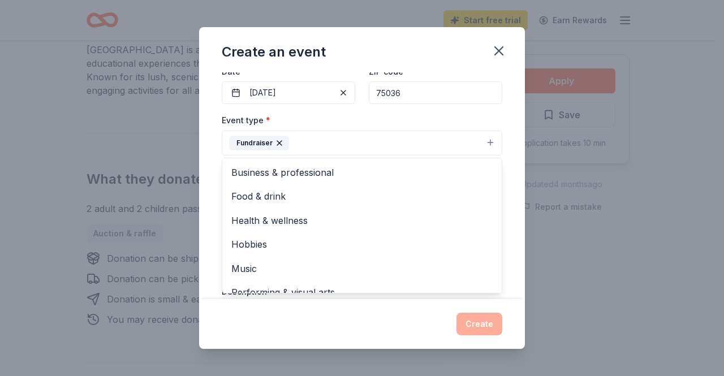
click at [342, 126] on div "Event type * Fundraiser Business & professional Food & drink Health & wellness …" at bounding box center [362, 134] width 280 height 42
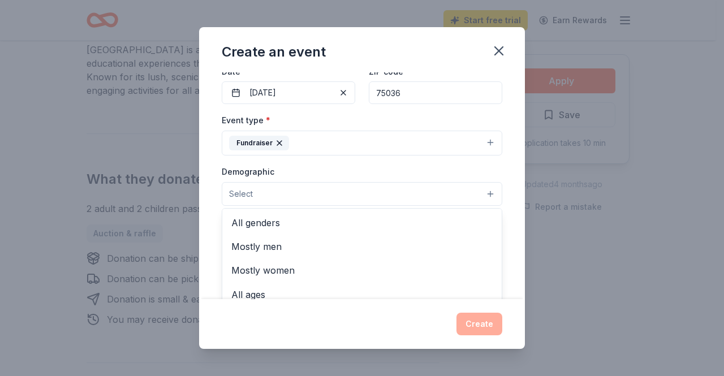
click at [273, 184] on button "Select" at bounding box center [362, 194] width 280 height 24
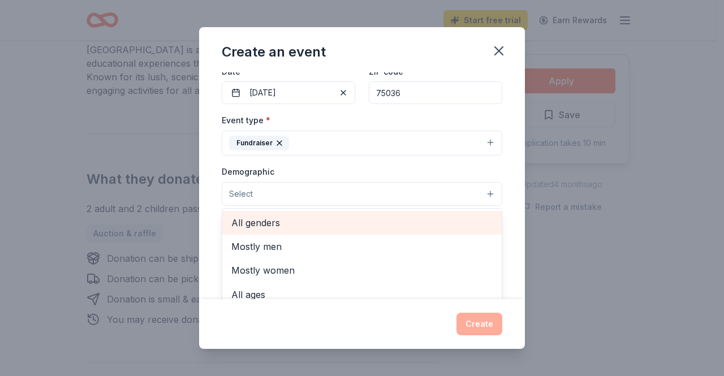
click at [270, 220] on span "All genders" at bounding box center [361, 222] width 261 height 15
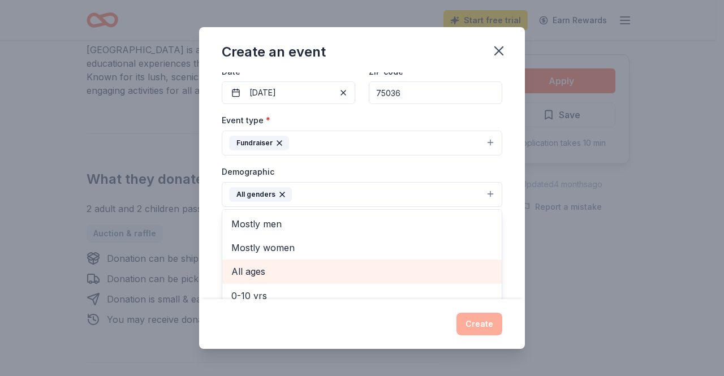
click at [254, 271] on span "All ages" at bounding box center [361, 271] width 261 height 15
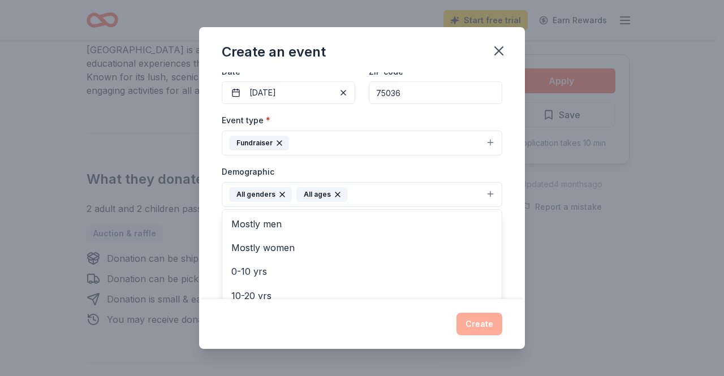
click at [351, 171] on div "Demographic All genders All ages Mostly men Mostly women 0-10 yrs 10-20 yrs 20-…" at bounding box center [362, 186] width 280 height 42
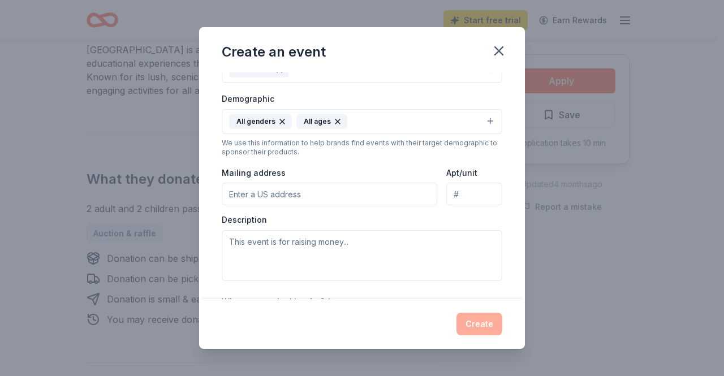
scroll to position [179, 0]
click at [310, 186] on input "Mailing address" at bounding box center [329, 193] width 215 height 23
type input "1111 Steel Dust Road"
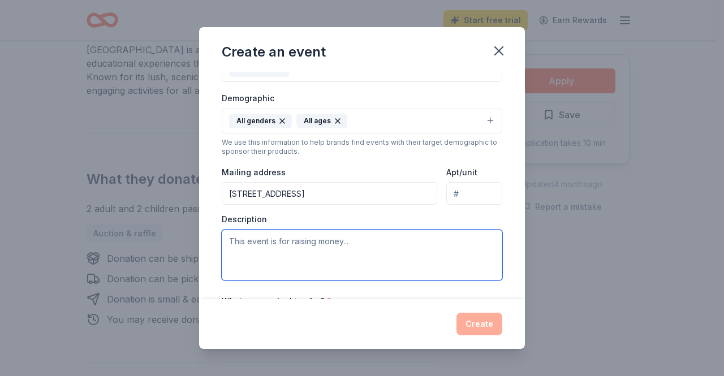
click at [350, 247] on textarea at bounding box center [362, 255] width 280 height 51
drag, startPoint x: 344, startPoint y: 252, endPoint x: 228, endPoint y: 245, distance: 116.7
click at [228, 245] on textarea "This event is a grand finale," at bounding box center [362, 255] width 280 height 51
click at [346, 241] on textarea "This event is a grand finale," at bounding box center [362, 255] width 280 height 51
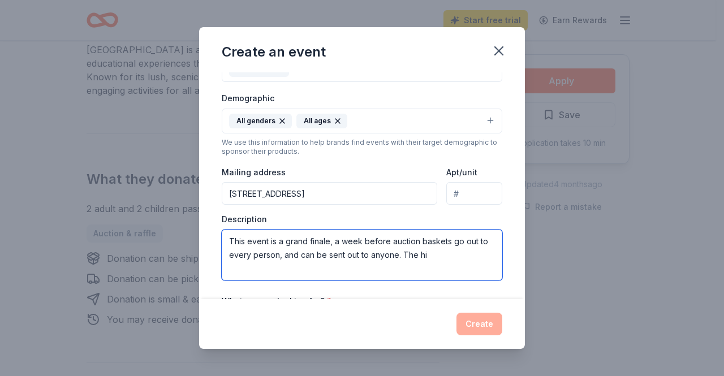
click at [365, 247] on textarea "This event is a grand finale, a week before auction baskets go out to every per…" at bounding box center [362, 255] width 280 height 51
click at [438, 257] on textarea "This event is a grand finale, a week before auction baskets go out to every per…" at bounding box center [362, 255] width 280 height 51
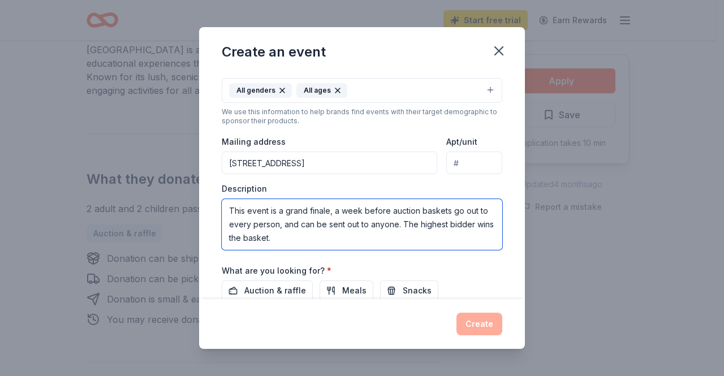
click at [320, 213] on textarea "This event is a grand finale, a week before auction baskets go out to every per…" at bounding box center [362, 224] width 280 height 51
type textarea "This event is a grand finale, a week before auction baskets go out to every per…"
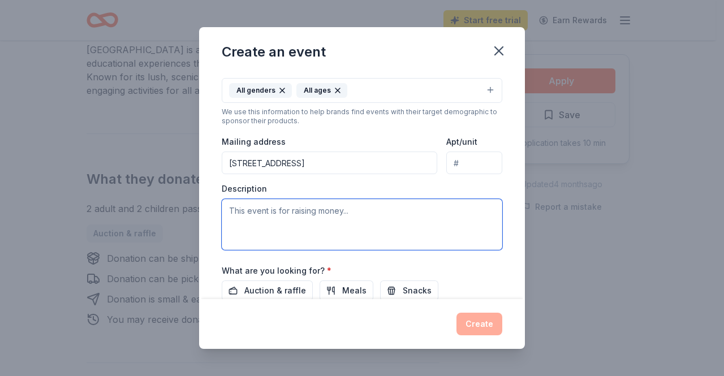
paste textarea "We’re planning the grand finale of our campaign for 2026, one week before our a…"
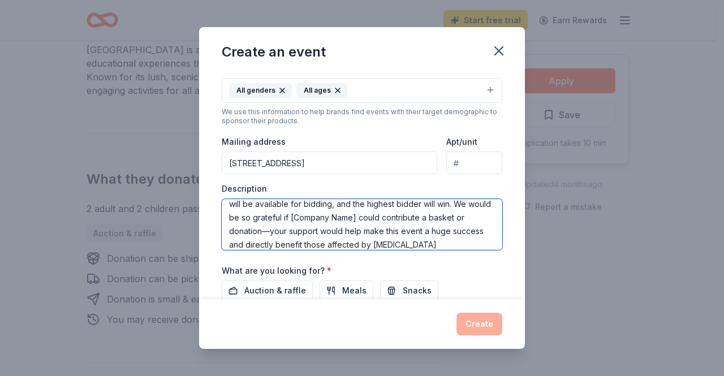
scroll to position [0, 0]
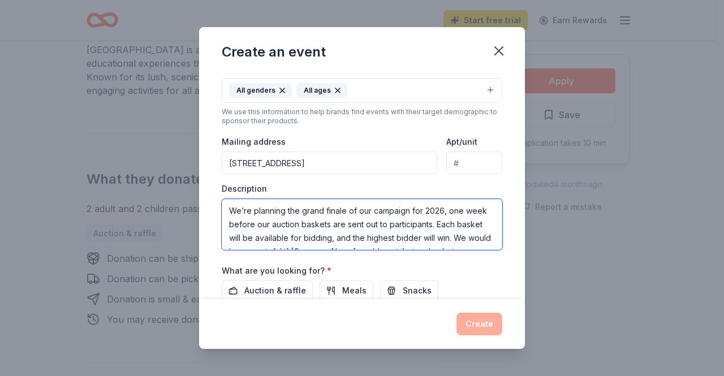
drag, startPoint x: 248, startPoint y: 208, endPoint x: 213, endPoint y: 208, distance: 35.1
click at [213, 208] on div "Event name * Student Visionaries Grand Finale 33 /100 Event website https://www…" at bounding box center [362, 185] width 326 height 227
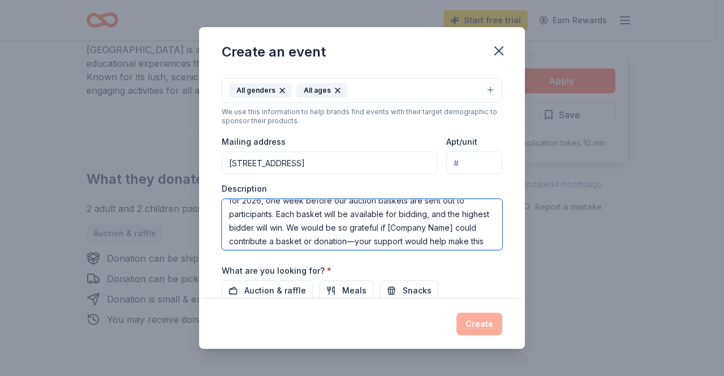
scroll to position [24, 0]
drag, startPoint x: 416, startPoint y: 223, endPoint x: 256, endPoint y: 235, distance: 160.5
click at [256, 235] on textarea "Blood Cancer United is planning the grand finale of our campaign for 2026, one …" at bounding box center [362, 224] width 280 height 51
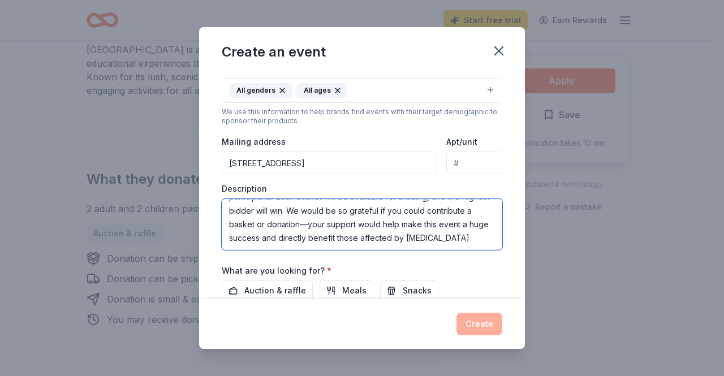
scroll to position [54, 0]
click at [352, 209] on textarea "Blood Cancer United is planning the grand finale of our campaign for 2026, one …" at bounding box center [362, 224] width 280 height 51
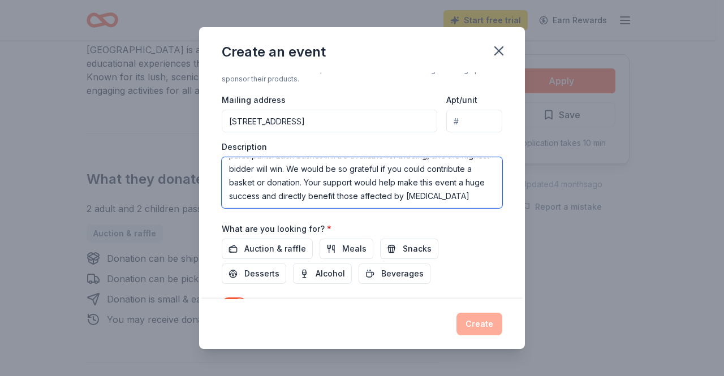
scroll to position [253, 0]
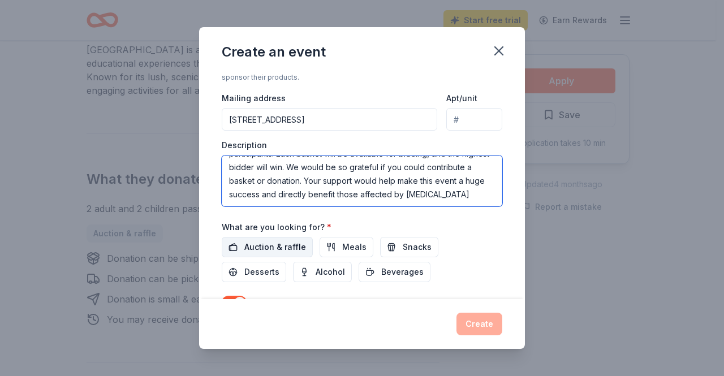
type textarea "Blood Cancer United is planning the grand finale of our campaign for 2026, one …"
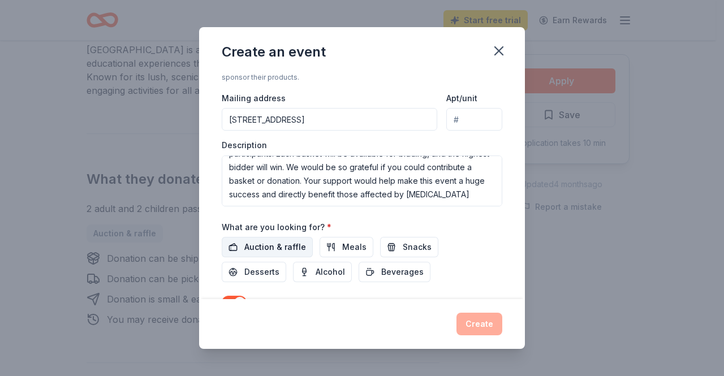
click at [289, 241] on span "Auction & raffle" at bounding box center [275, 247] width 62 height 14
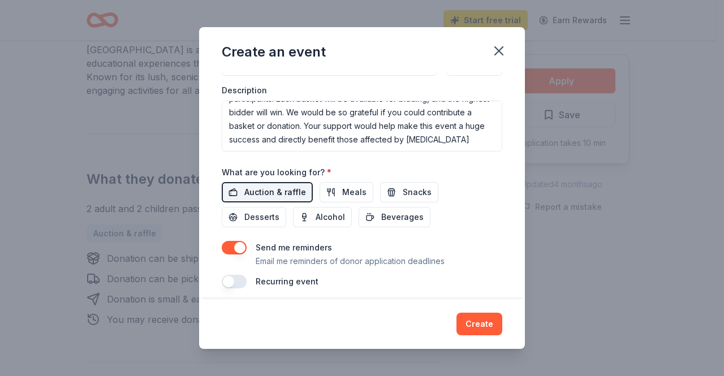
scroll to position [312, 0]
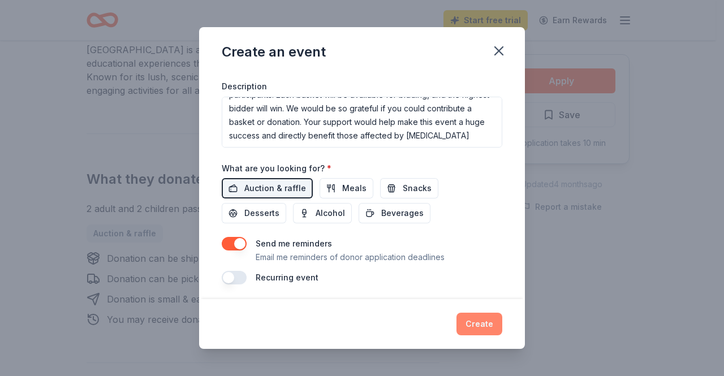
click at [472, 327] on button "Create" at bounding box center [479, 324] width 46 height 23
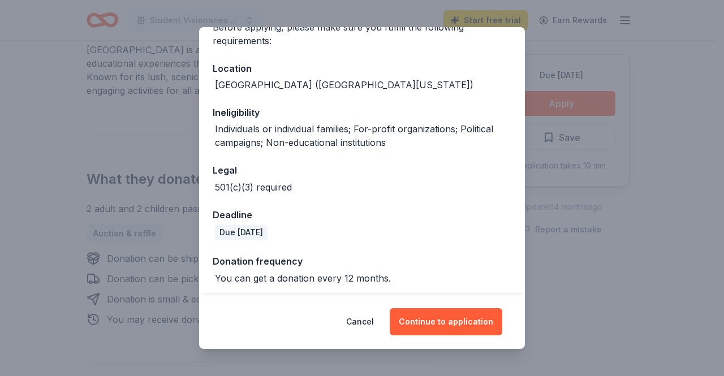
scroll to position [105, 0]
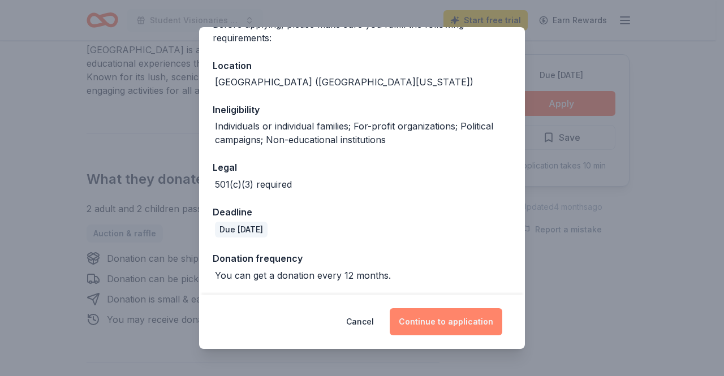
click at [422, 324] on button "Continue to application" at bounding box center [446, 321] width 113 height 27
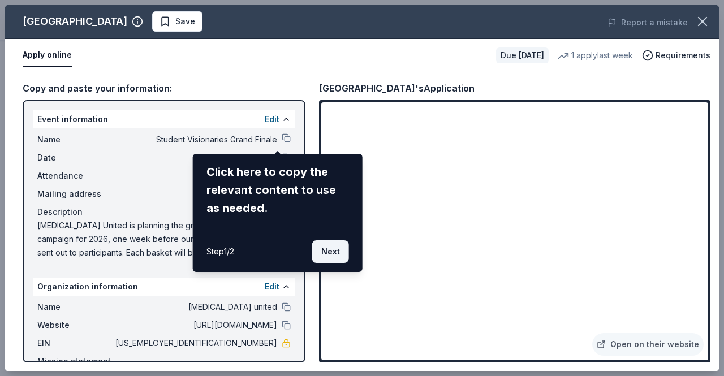
click at [336, 251] on button "Next" at bounding box center [330, 251] width 37 height 23
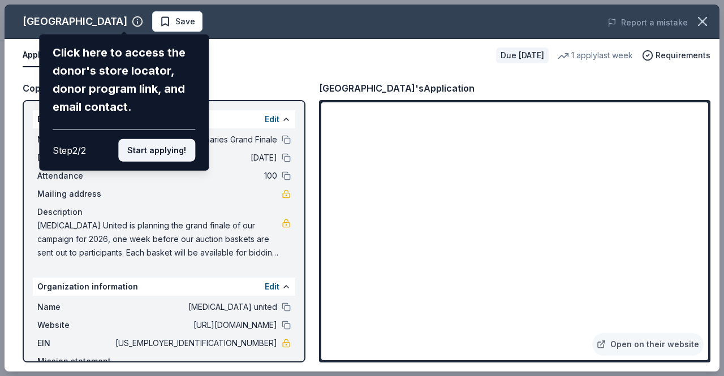
click at [146, 152] on button "Start applying!" at bounding box center [156, 150] width 77 height 23
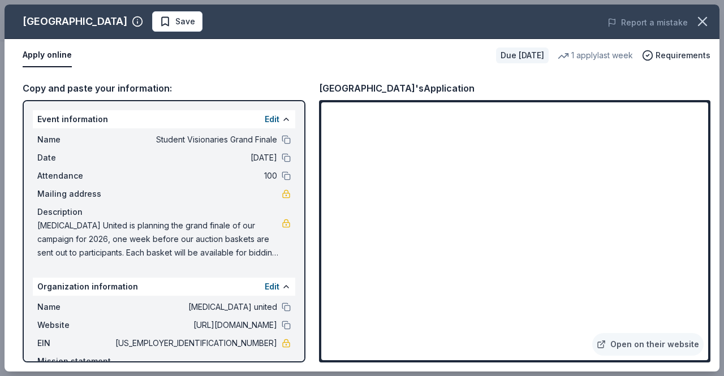
click at [468, 177] on div "Cameron Park Zoo Save Report a mistake Apply online Due in 121 days 1 apply las…" at bounding box center [362, 188] width 715 height 367
click at [463, 171] on div "Cameron Park Zoo Save Report a mistake Apply online Due in 121 days 1 apply las…" at bounding box center [362, 188] width 715 height 367
click at [439, 180] on div "Cameron Park Zoo Save Report a mistake Apply online Due in 121 days 1 apply las…" at bounding box center [362, 188] width 715 height 367
click at [423, 169] on div "Cameron Park Zoo Save Report a mistake Apply online Due in 121 days 1 apply las…" at bounding box center [362, 188] width 715 height 367
click at [623, 350] on div "Cameron Park Zoo Save Report a mistake Apply online Due in 121 days 1 apply las…" at bounding box center [362, 188] width 715 height 367
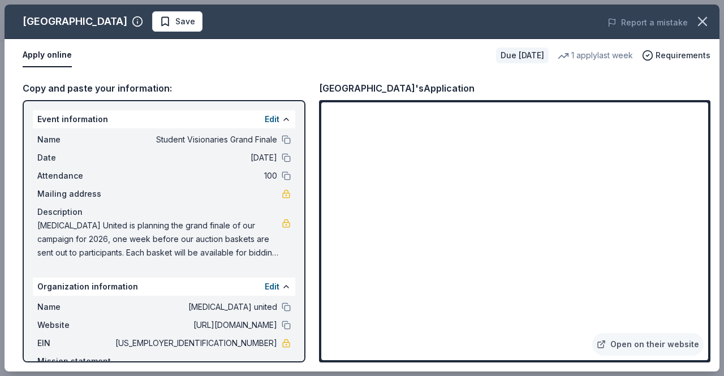
click at [637, 340] on div "Cameron Park Zoo Save Report a mistake Apply online Due in 121 days 1 apply las…" at bounding box center [362, 188] width 715 height 367
click at [654, 348] on div "Cameron Park Zoo Save Report a mistake Apply online Due in 121 days 1 apply las…" at bounding box center [362, 188] width 715 height 367
click at [604, 341] on div "Cameron Park Zoo Save Report a mistake Apply online Due in 121 days 1 apply las…" at bounding box center [362, 188] width 715 height 367
click at [459, 177] on div "Cameron Park Zoo Save Report a mistake Apply online Due in 121 days 1 apply las…" at bounding box center [362, 188] width 715 height 367
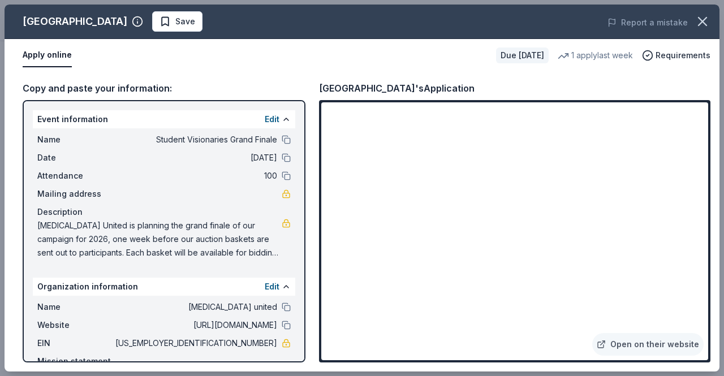
click at [587, 56] on div "Cameron Park Zoo Save Report a mistake Apply online Due in 121 days 1 apply las…" at bounding box center [362, 188] width 715 height 367
